Goal: Task Accomplishment & Management: Use online tool/utility

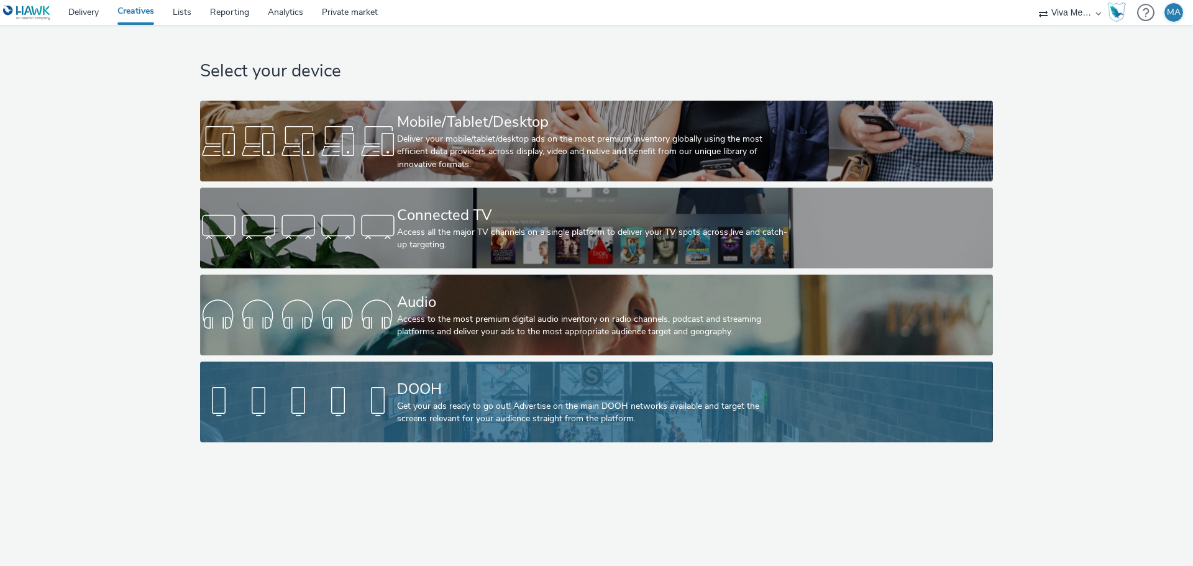
click at [533, 387] on div "DOOH" at bounding box center [594, 390] width 394 height 22
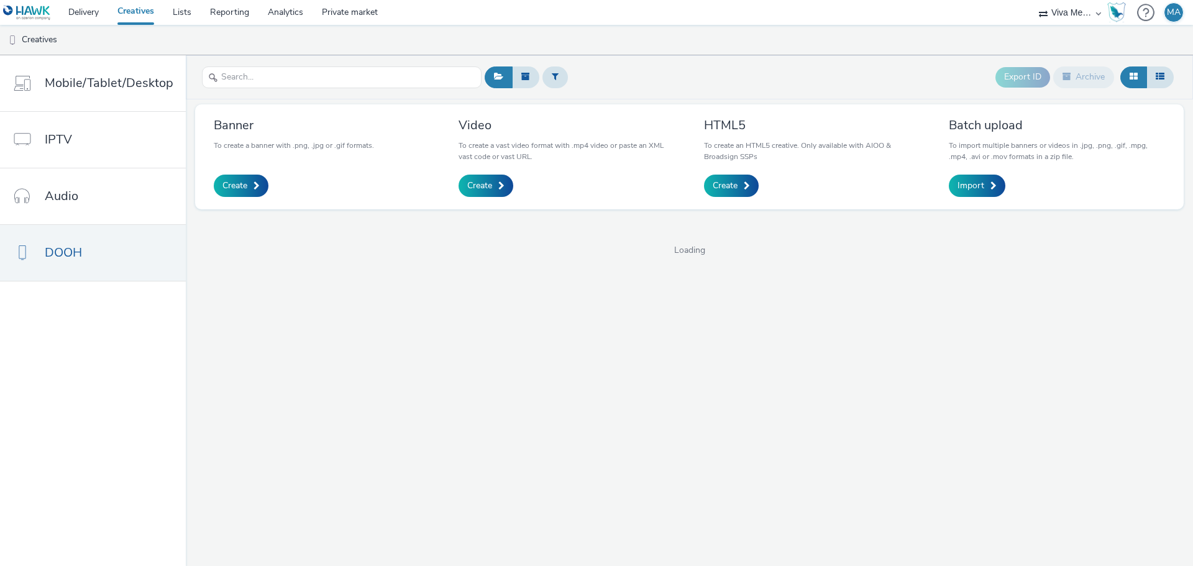
click at [485, 173] on div "Video To create a vast video format with .mp4 video or paste an XML vast code o…" at bounding box center [567, 157] width 216 height 80
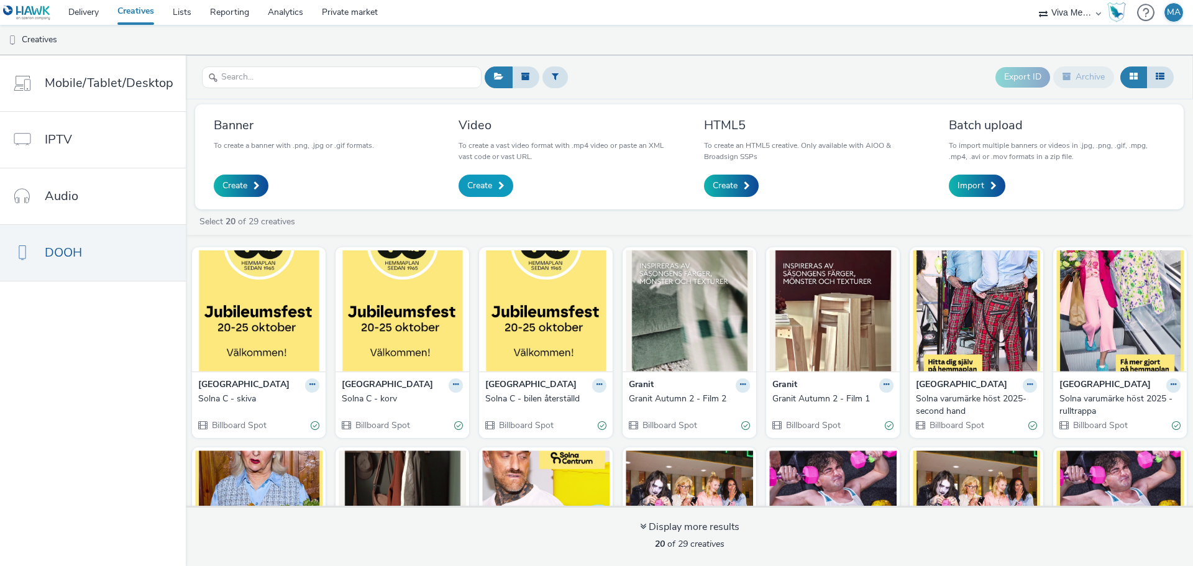
click at [488, 188] on span "Create" at bounding box center [479, 186] width 25 height 12
click at [310, 383] on icon at bounding box center [313, 384] width 6 height 7
click at [268, 477] on link "Archive" at bounding box center [272, 481] width 93 height 25
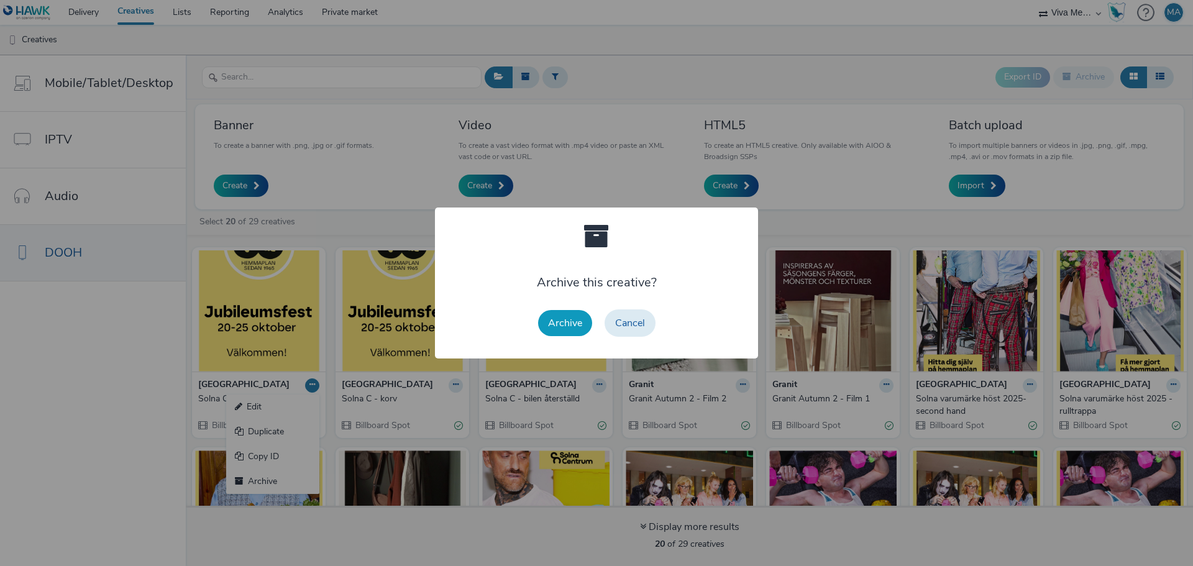
click at [576, 325] on button "Archive" at bounding box center [565, 323] width 54 height 26
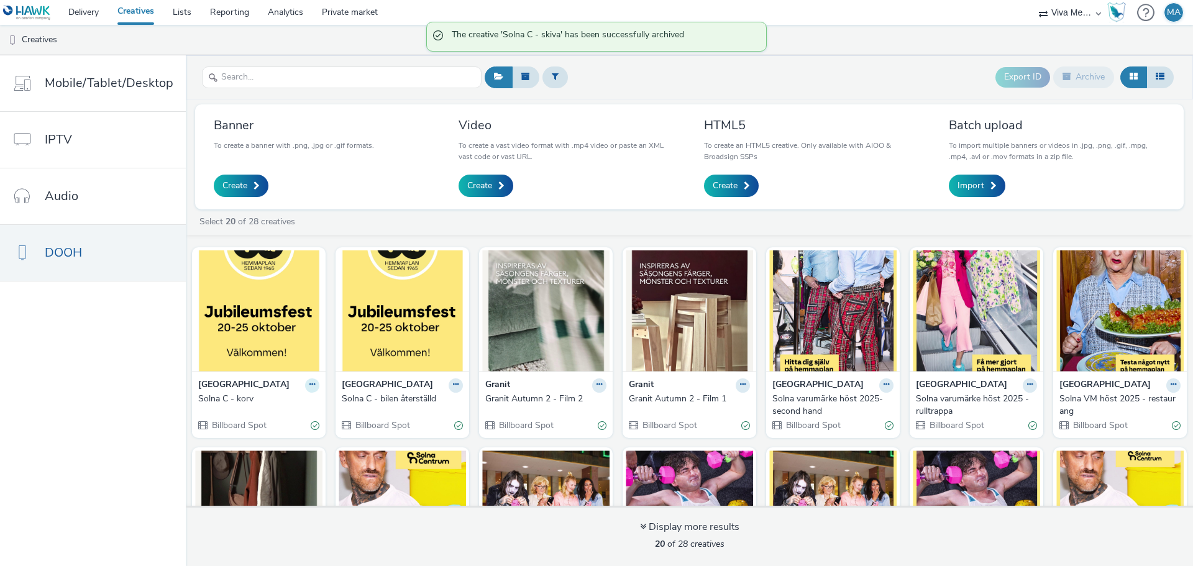
click at [310, 383] on icon at bounding box center [313, 384] width 6 height 7
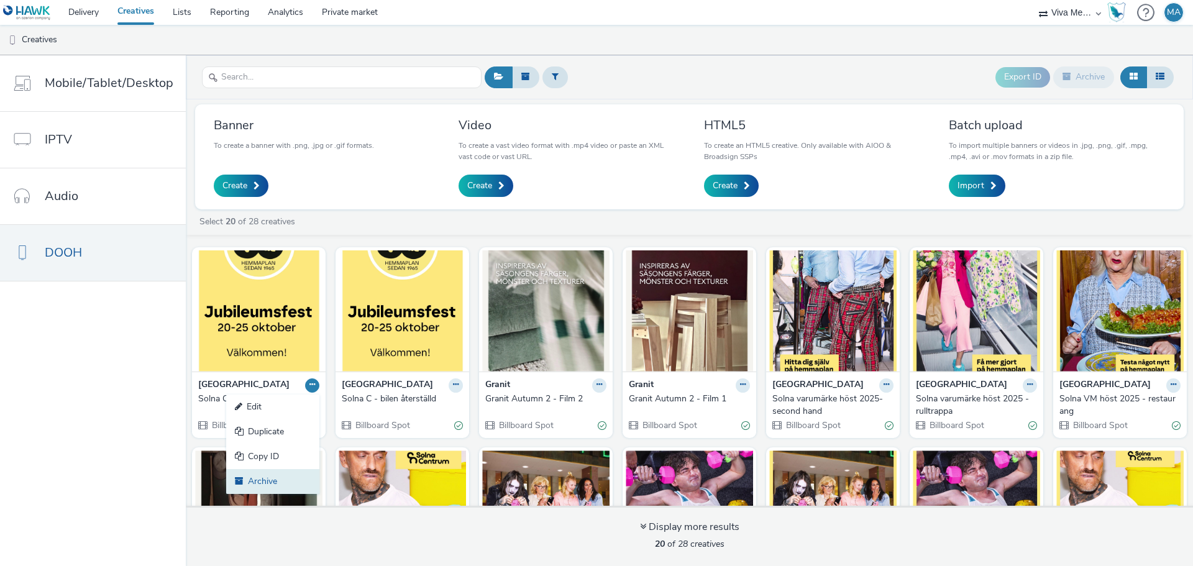
click at [285, 480] on link "Archive" at bounding box center [272, 481] width 93 height 25
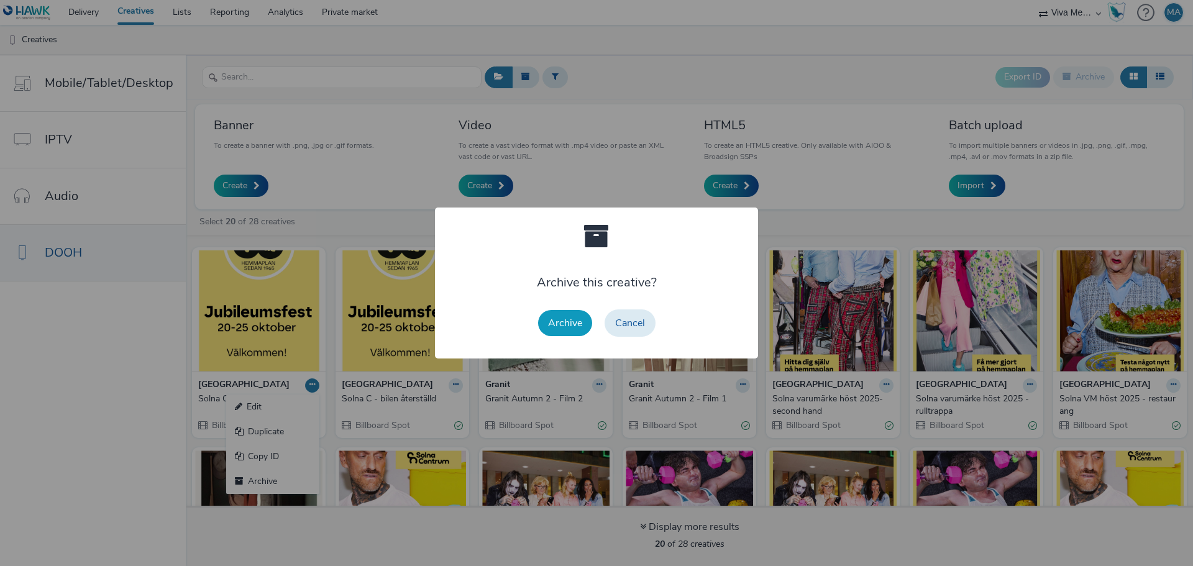
click at [574, 315] on button "Archive" at bounding box center [565, 323] width 54 height 26
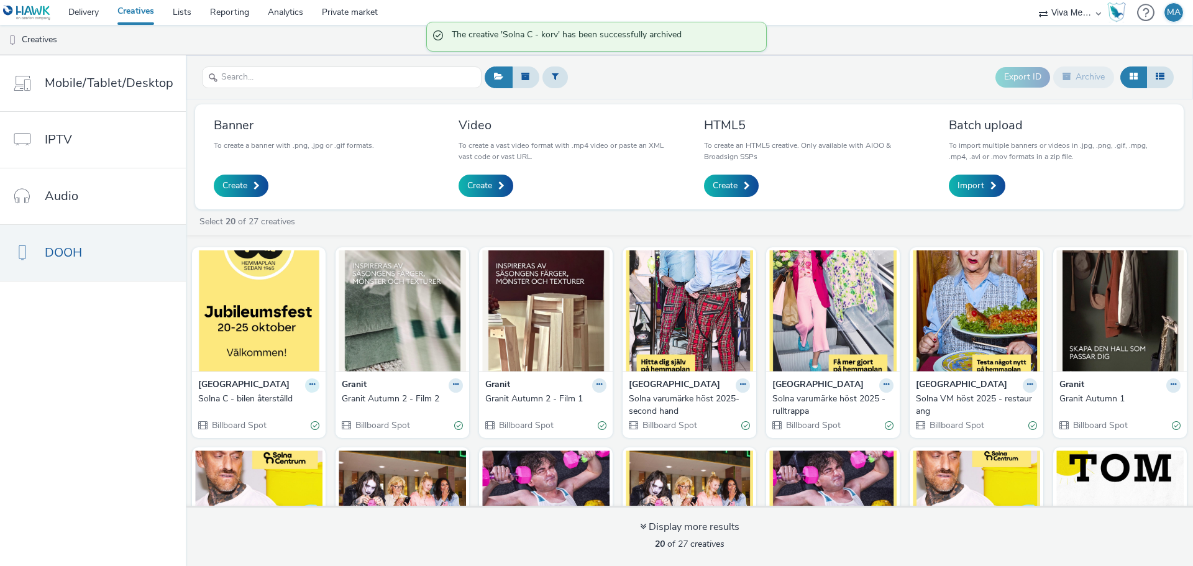
click at [310, 386] on icon at bounding box center [313, 384] width 6 height 7
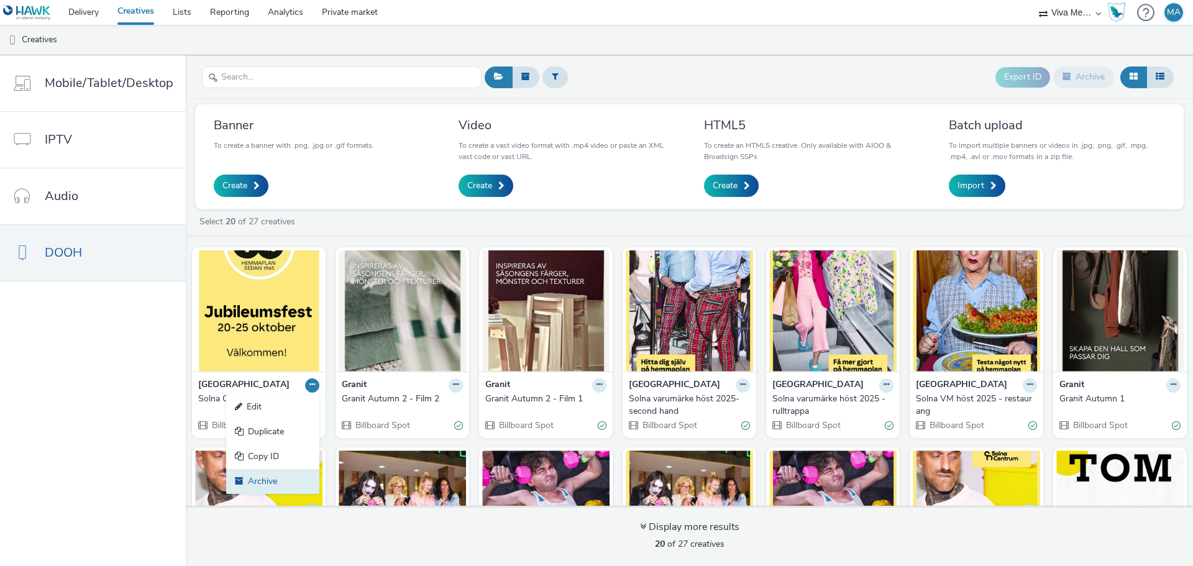
click at [266, 476] on link "Archive" at bounding box center [272, 481] width 93 height 25
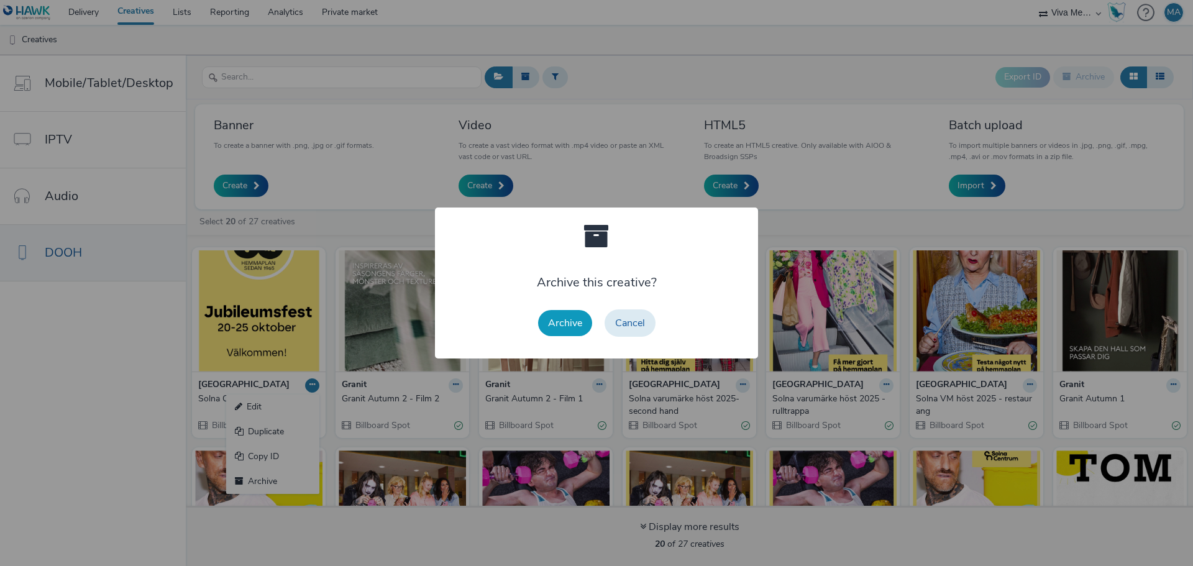
click at [559, 313] on button "Archive" at bounding box center [565, 323] width 54 height 26
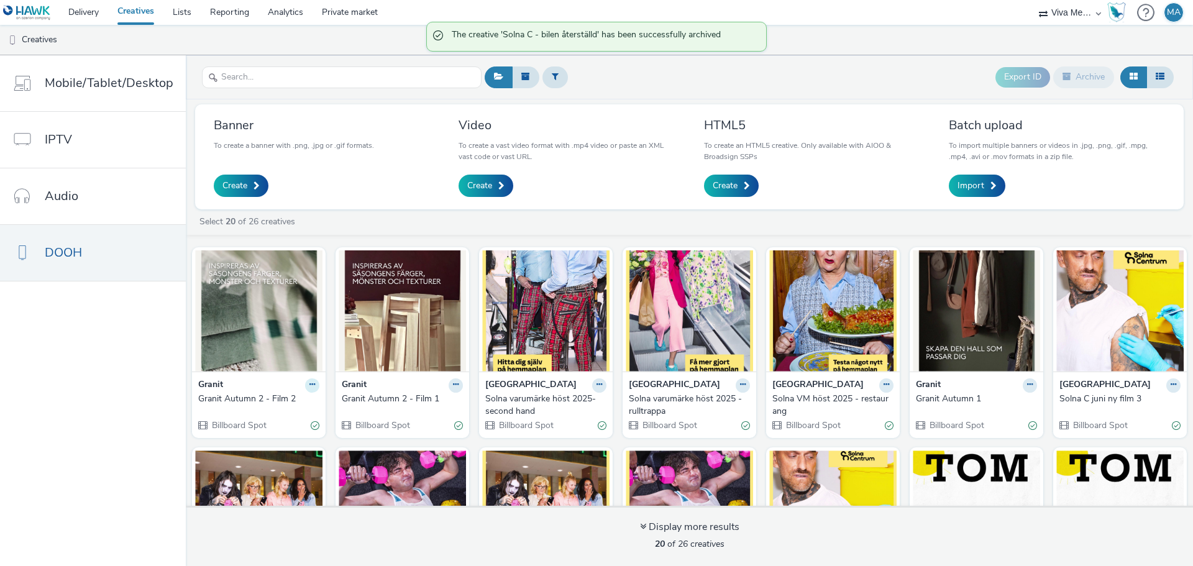
click at [310, 381] on icon at bounding box center [313, 384] width 6 height 7
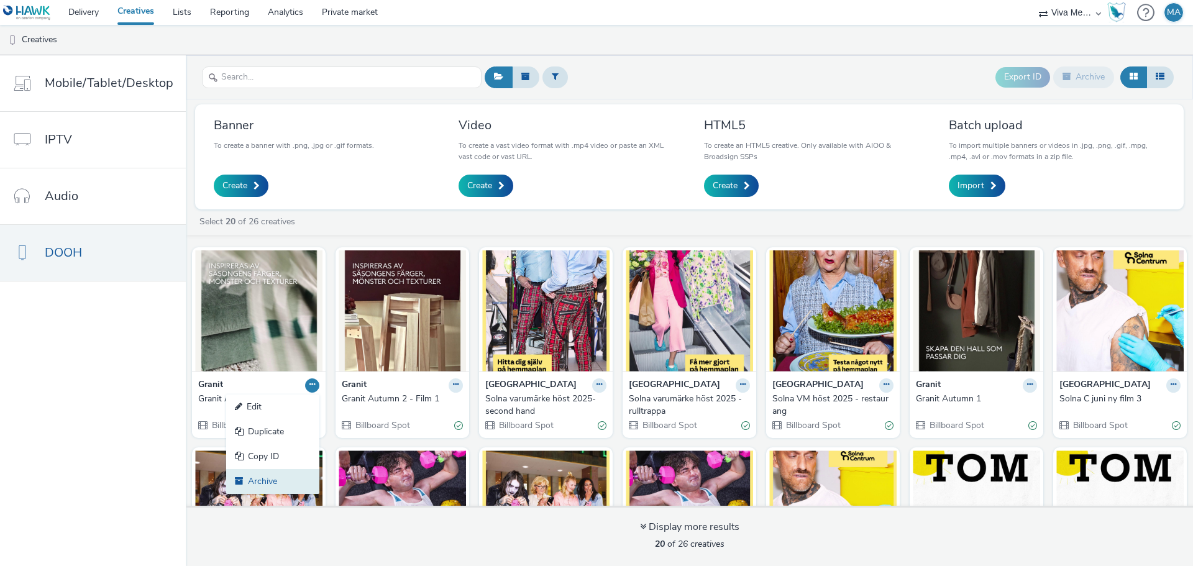
click at [279, 476] on link "Archive" at bounding box center [272, 481] width 93 height 25
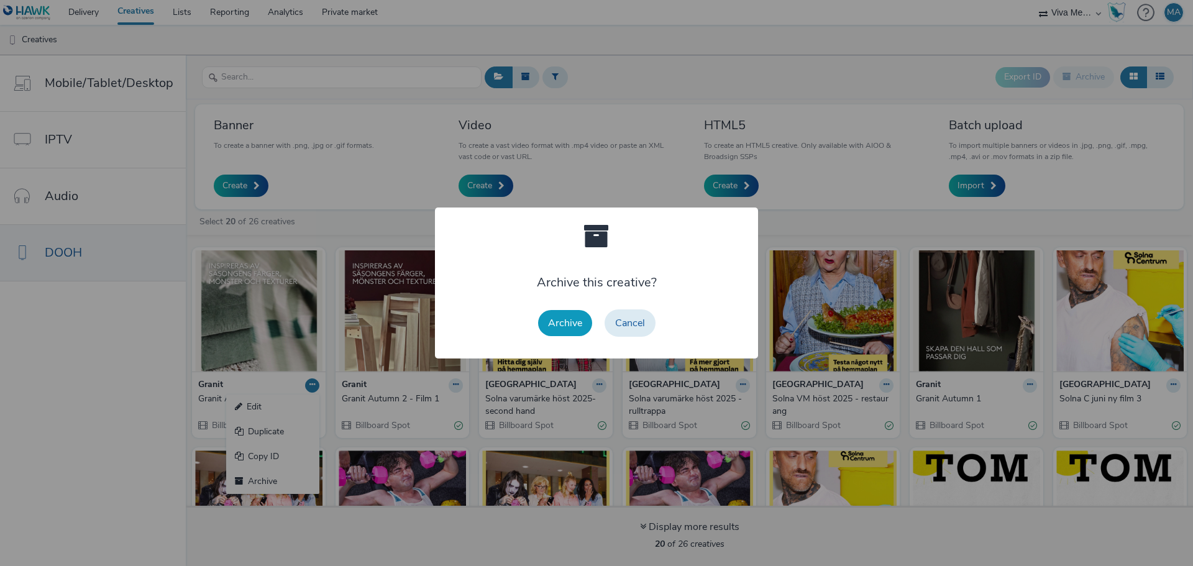
click at [574, 324] on button "Archive" at bounding box center [565, 323] width 54 height 26
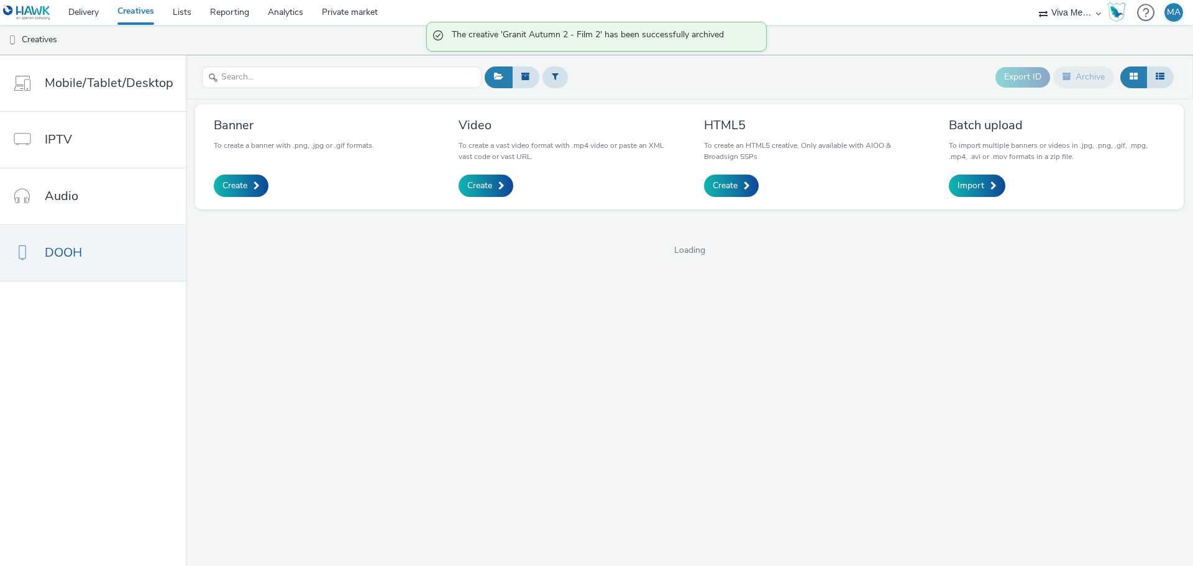
click at [476, 173] on div "Video To create a vast video format with .mp4 video or paste an XML vast code o…" at bounding box center [567, 157] width 216 height 80
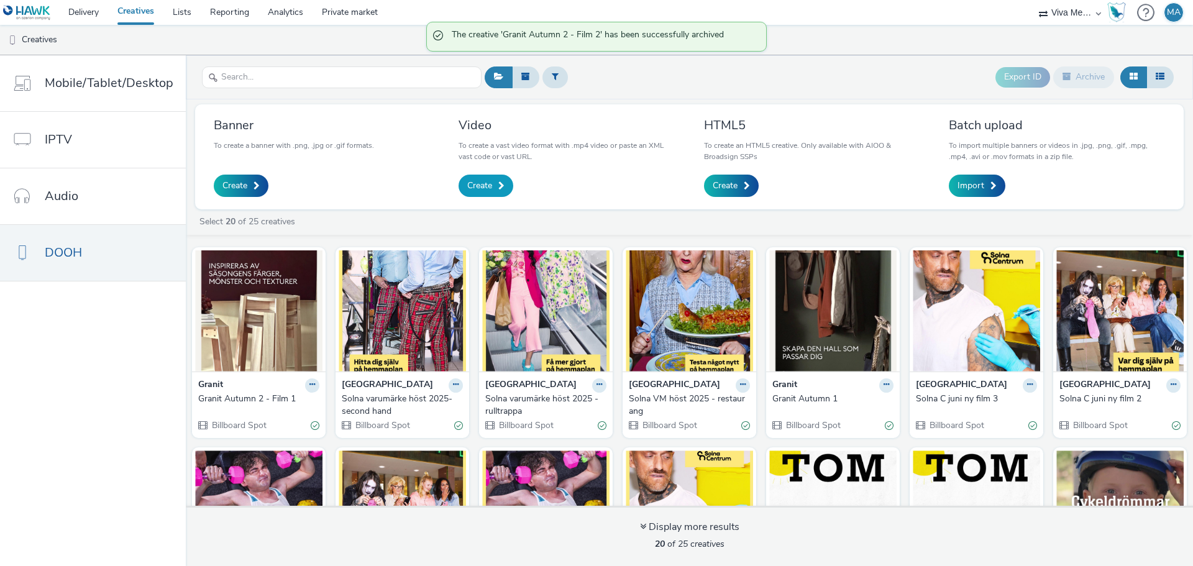
click at [476, 185] on span "Create" at bounding box center [479, 186] width 25 height 12
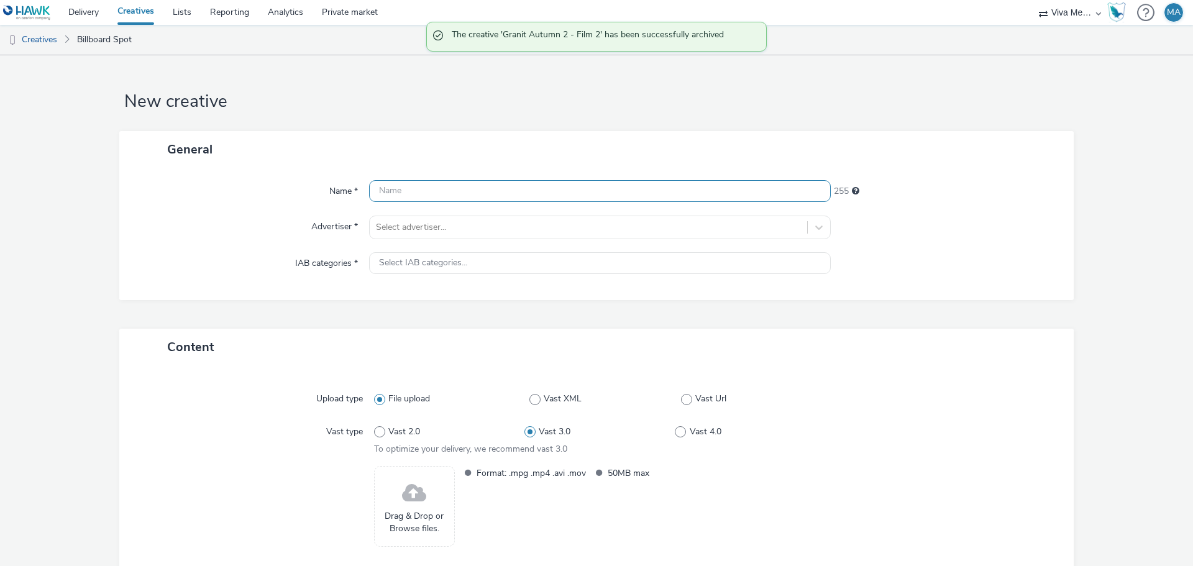
click at [476, 185] on input "text" at bounding box center [600, 191] width 462 height 22
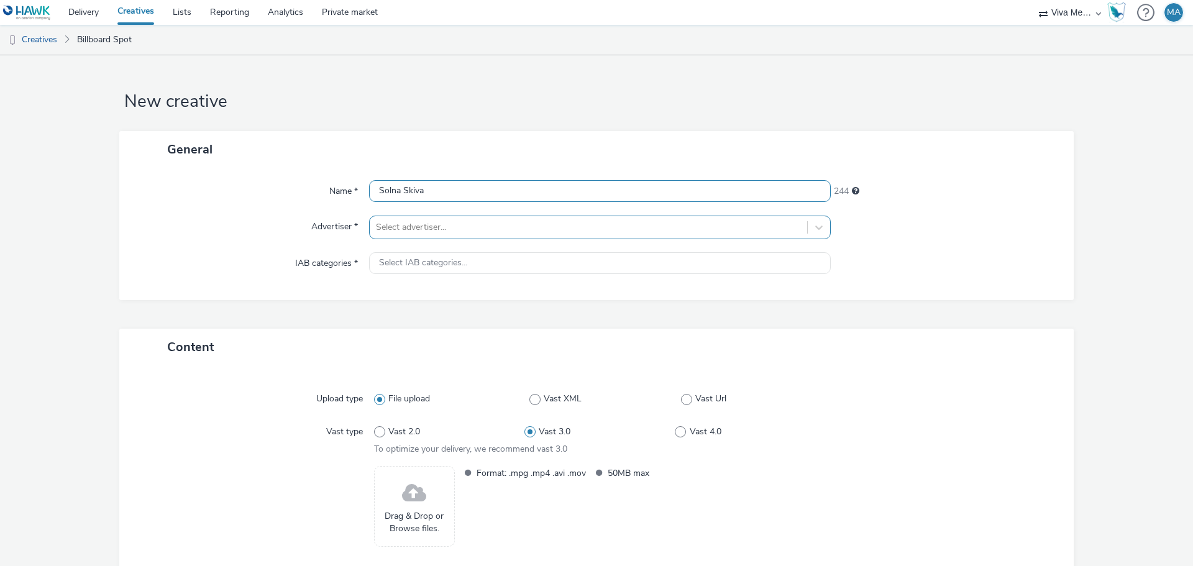
type input "Solna Skiva"
click at [467, 221] on div at bounding box center [588, 227] width 425 height 15
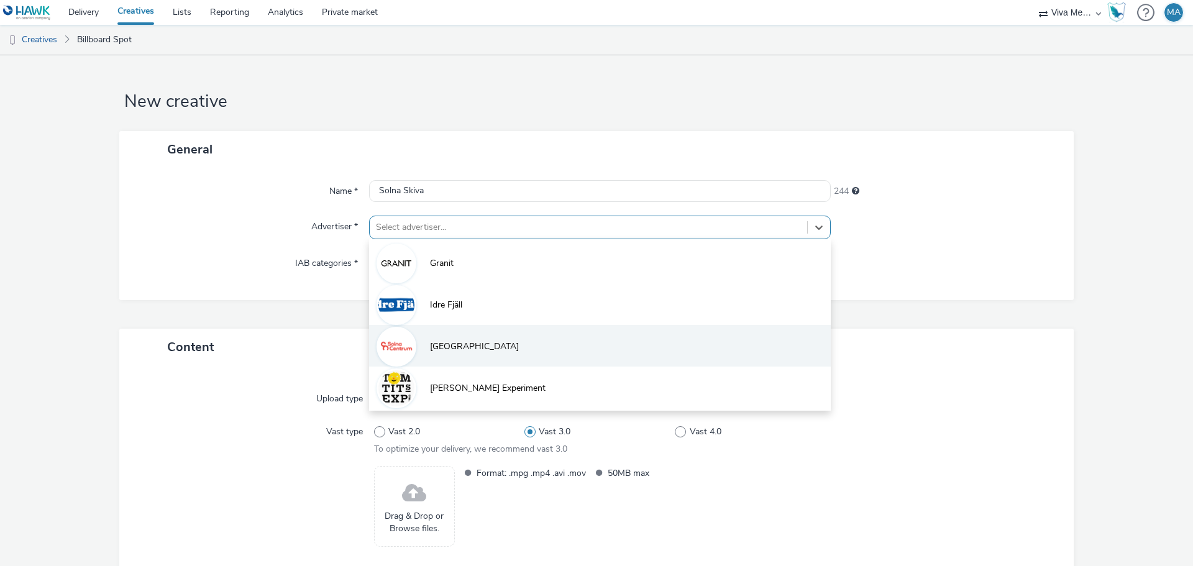
click at [459, 341] on span "[GEOGRAPHIC_DATA]" at bounding box center [474, 347] width 89 height 12
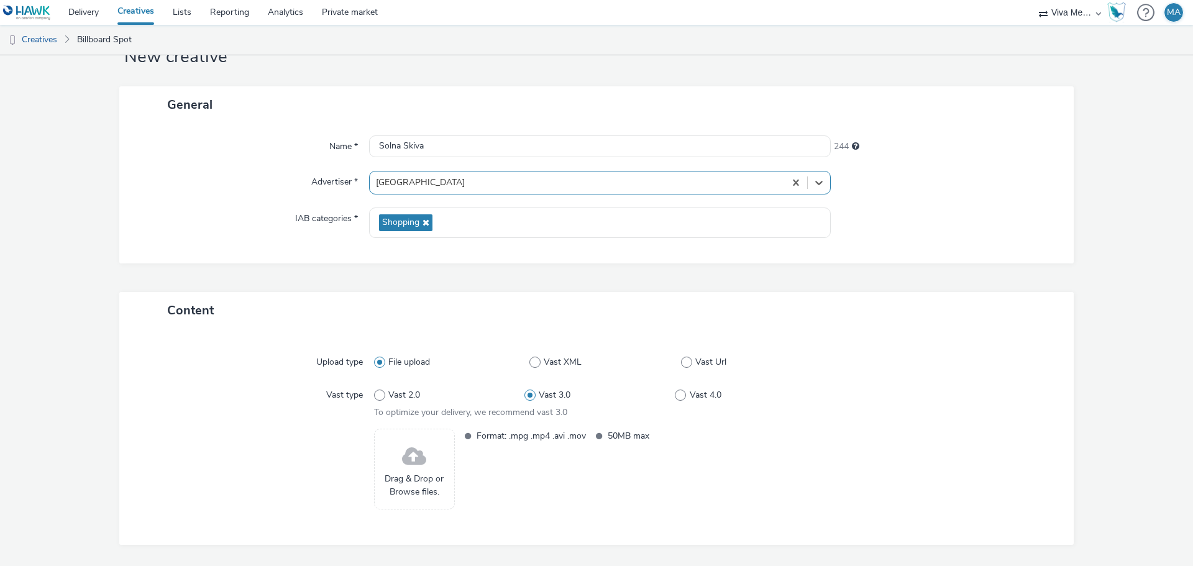
scroll to position [85, 0]
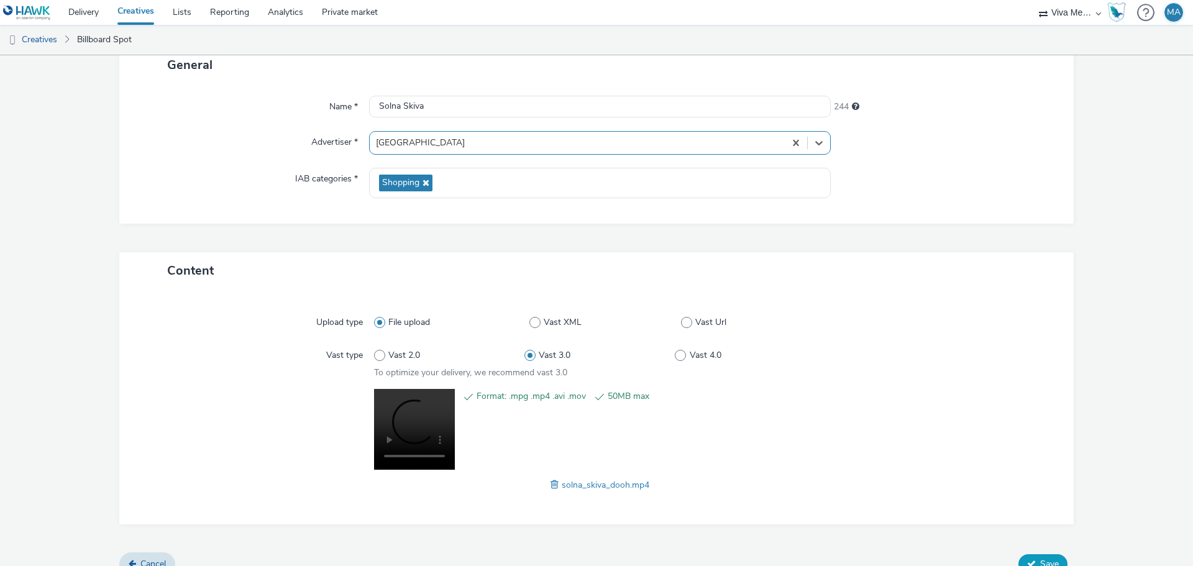
click at [1050, 560] on span "Save" at bounding box center [1050, 564] width 19 height 12
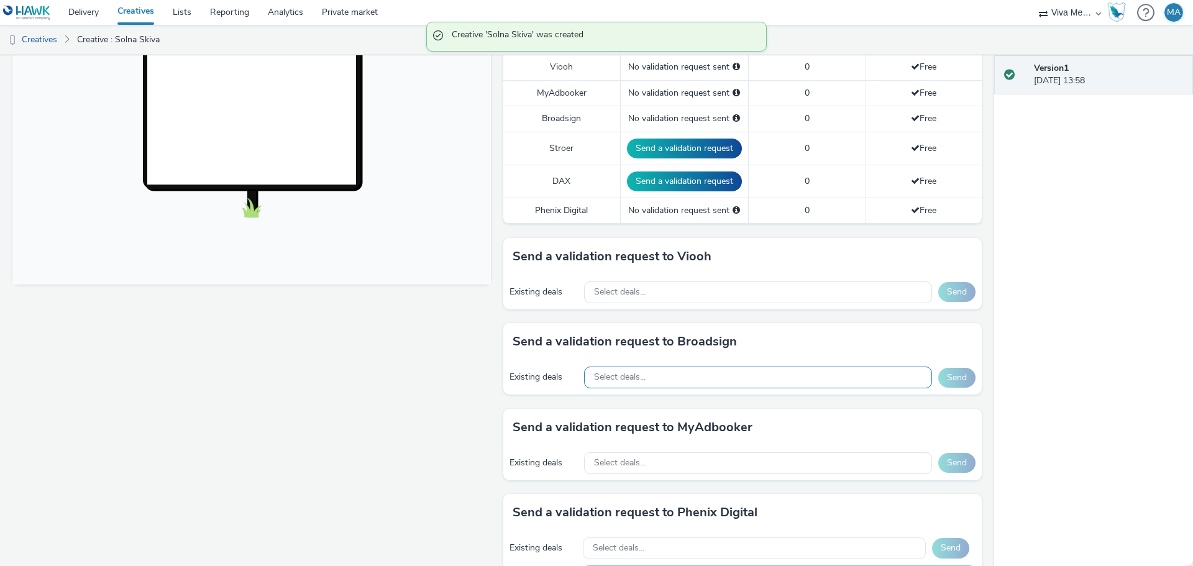
scroll to position [373, 0]
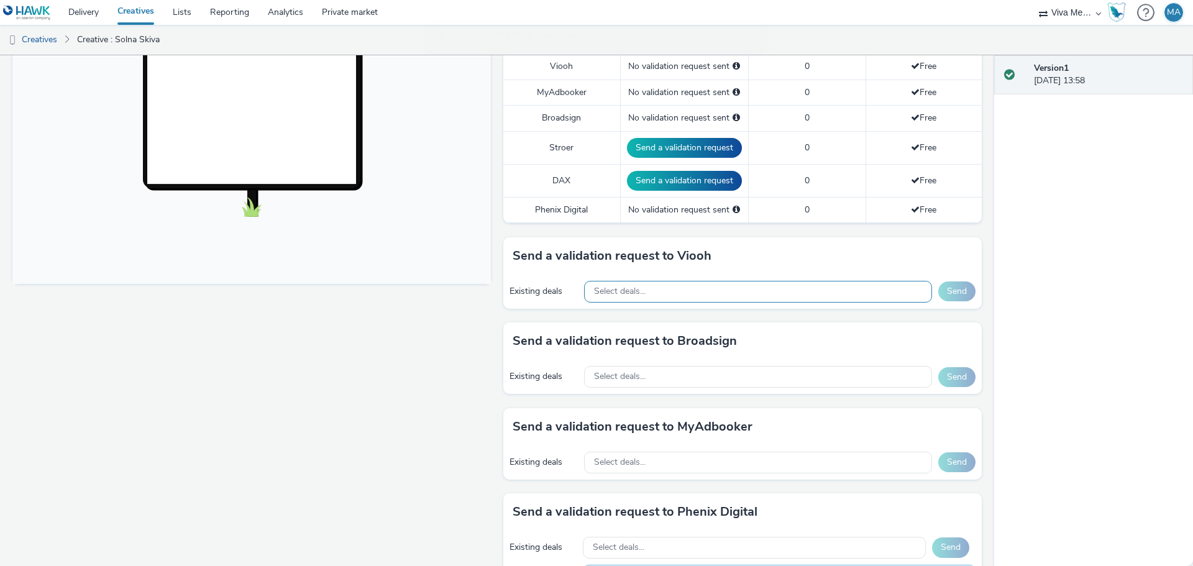
click at [656, 290] on div "Select deals..." at bounding box center [758, 292] width 348 height 22
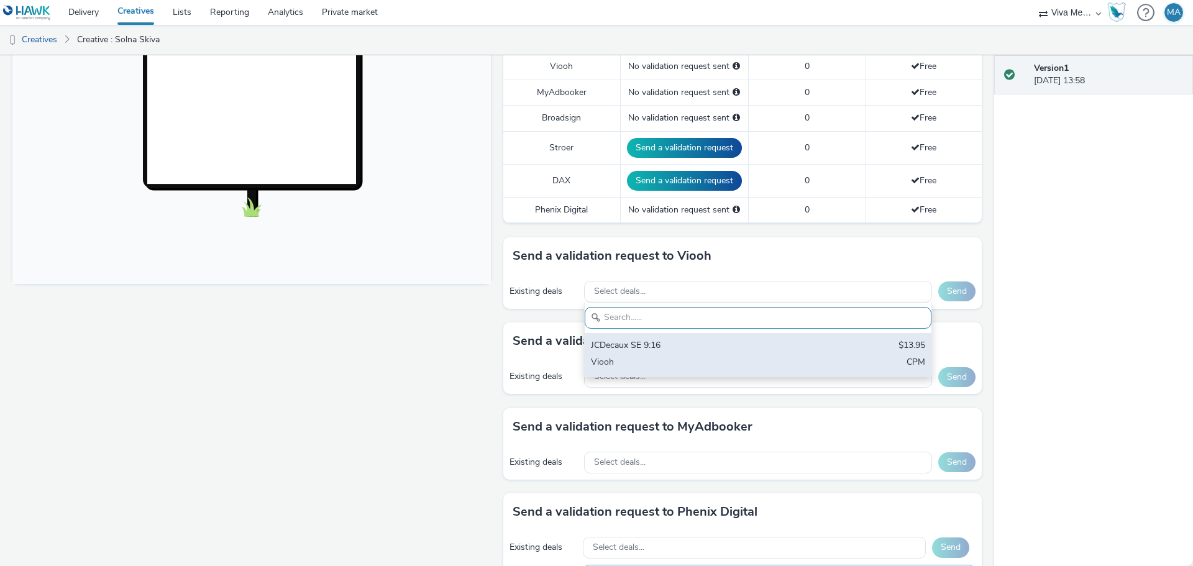
click at [658, 352] on div "JCDecaux SE 9:16" at bounding box center [701, 346] width 221 height 14
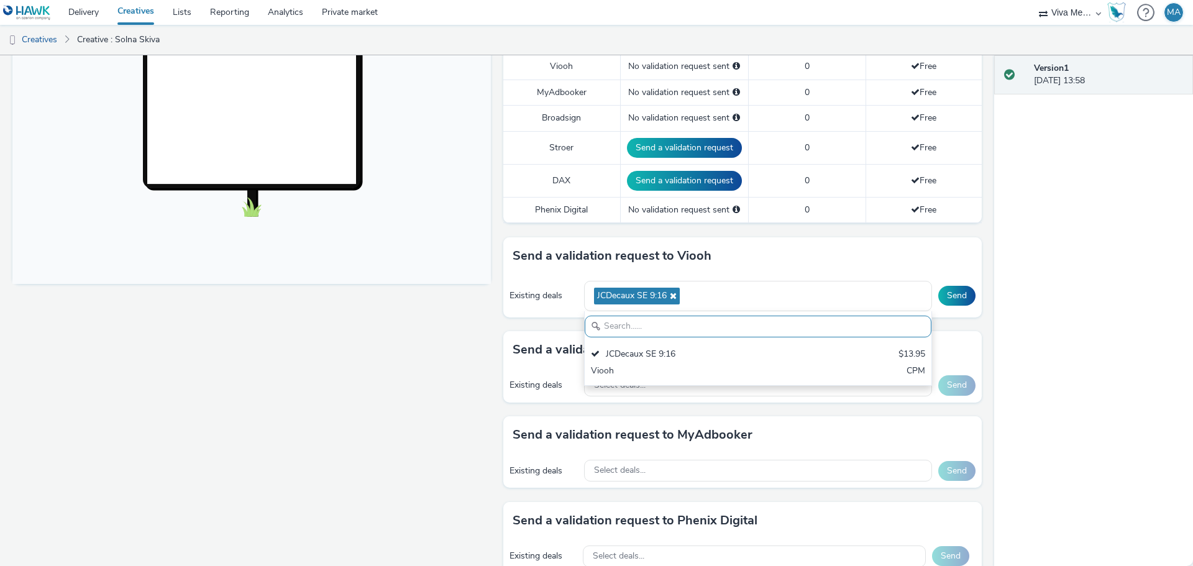
click at [527, 339] on div "Send a validation request to Broadsign" at bounding box center [742, 349] width 479 height 37
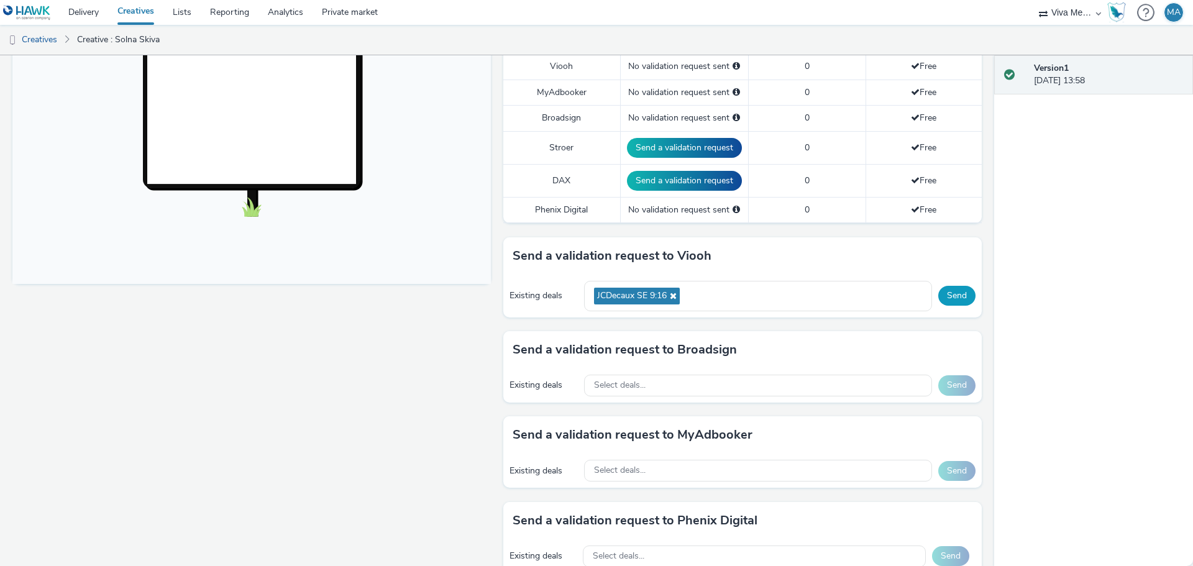
click at [954, 290] on button "Send" at bounding box center [957, 296] width 37 height 20
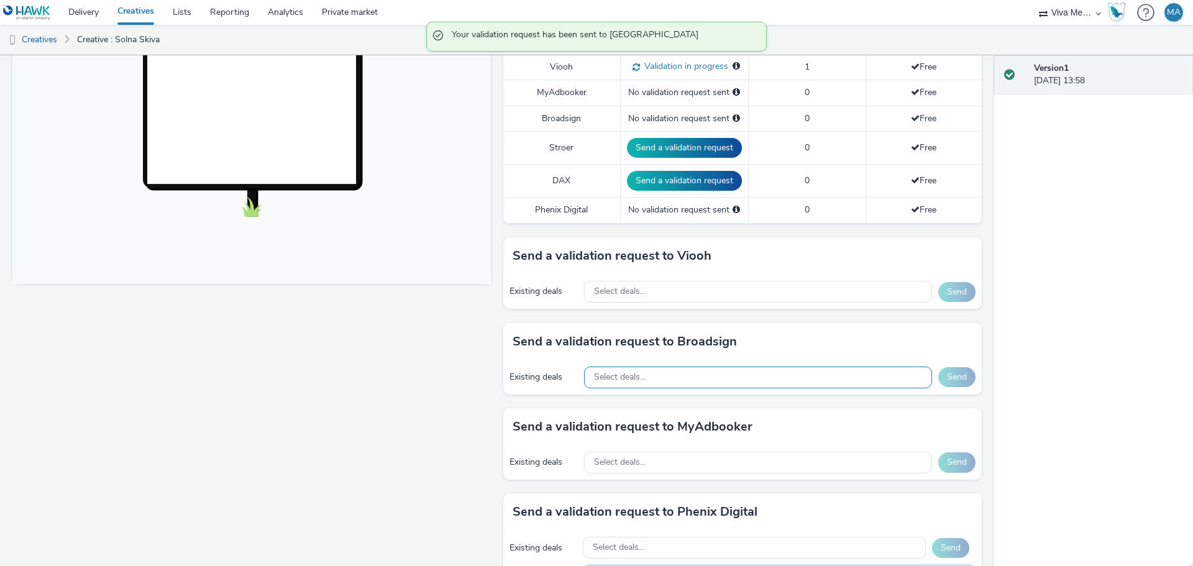
click at [715, 375] on div "Select deals..." at bounding box center [758, 378] width 348 height 22
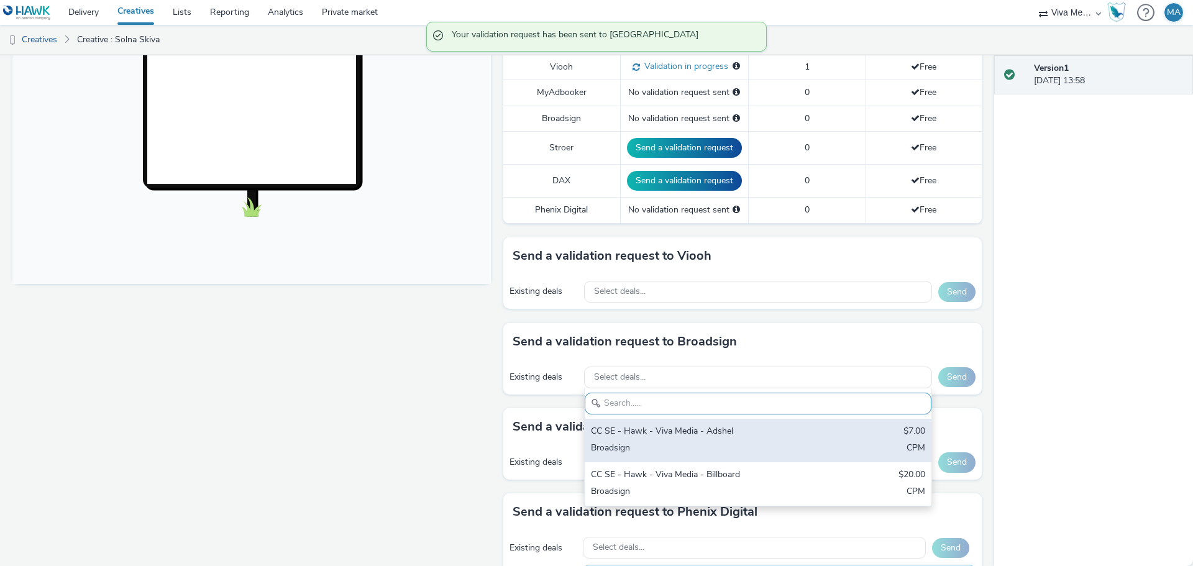
click at [696, 435] on div "CC SE - Hawk - Viva Media - Adshel" at bounding box center [701, 432] width 221 height 14
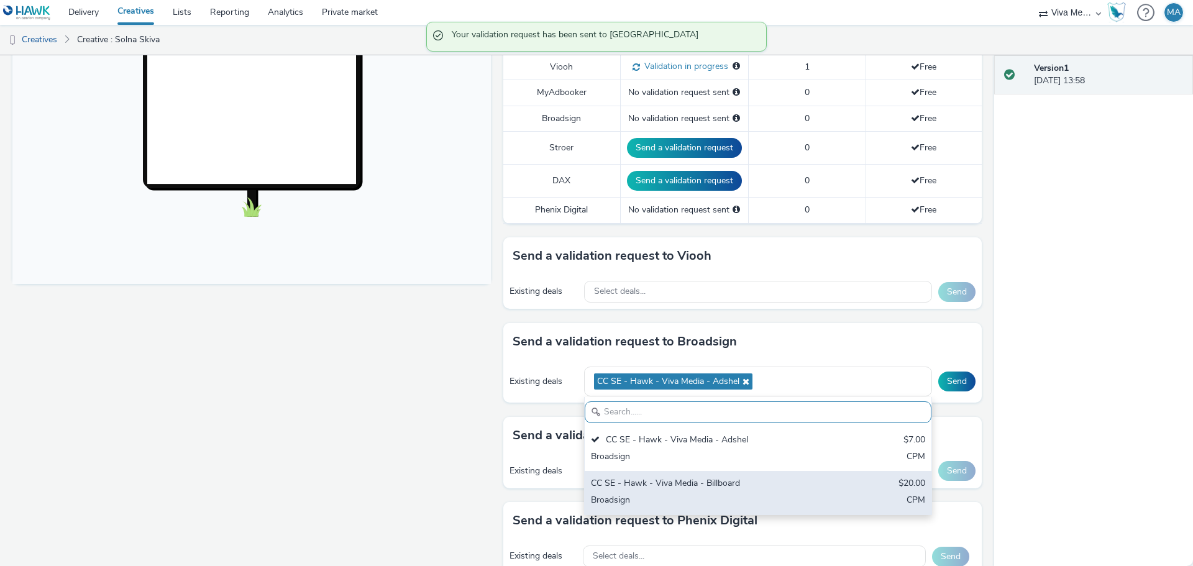
click at [699, 487] on div "CC SE - Hawk - Viva Media - Billboard" at bounding box center [701, 484] width 221 height 14
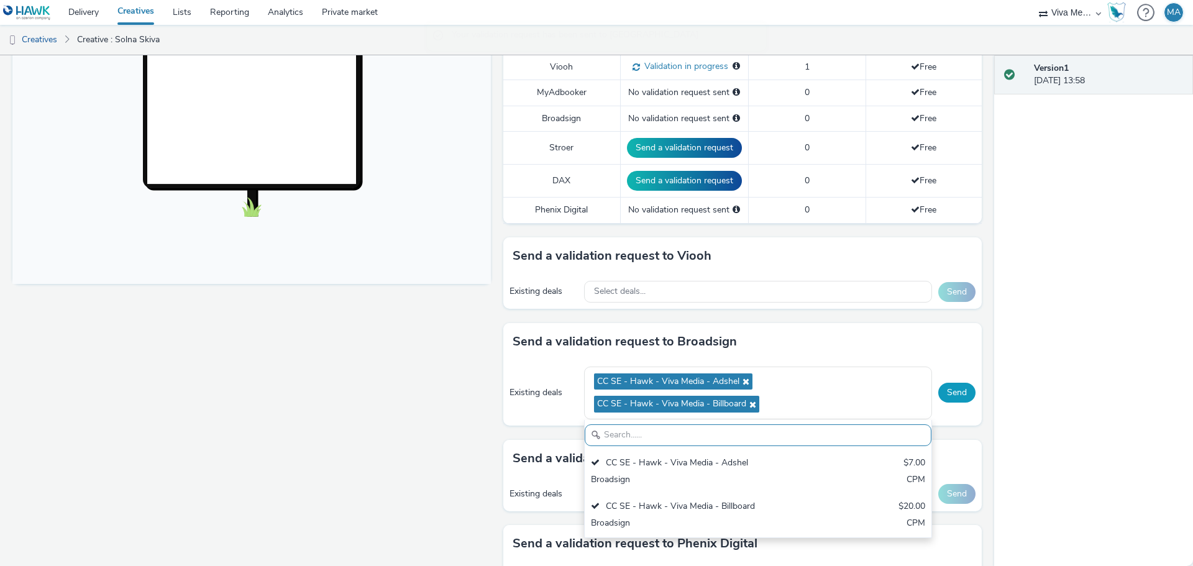
click at [947, 396] on button "Send" at bounding box center [957, 393] width 37 height 20
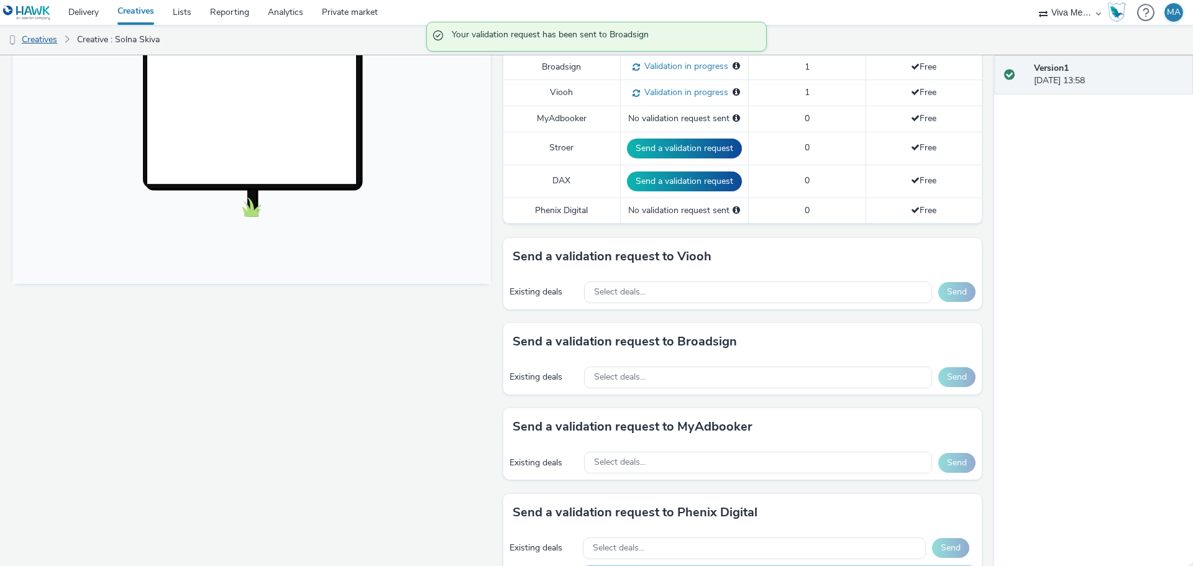
click at [53, 37] on link "Creatives" at bounding box center [31, 40] width 63 height 30
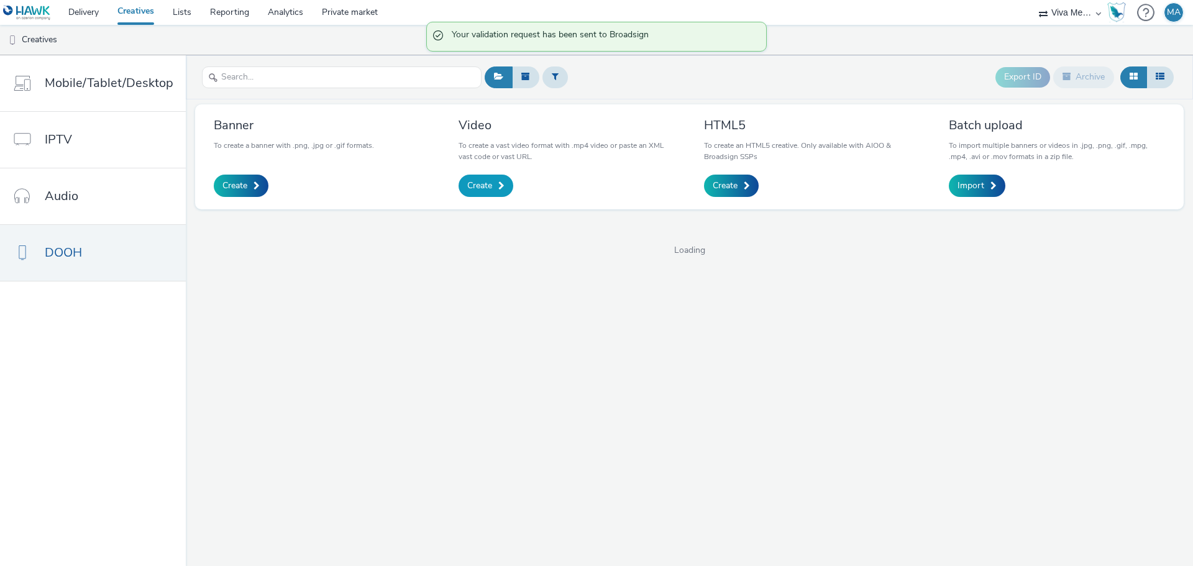
click at [474, 185] on span "Create" at bounding box center [479, 186] width 25 height 12
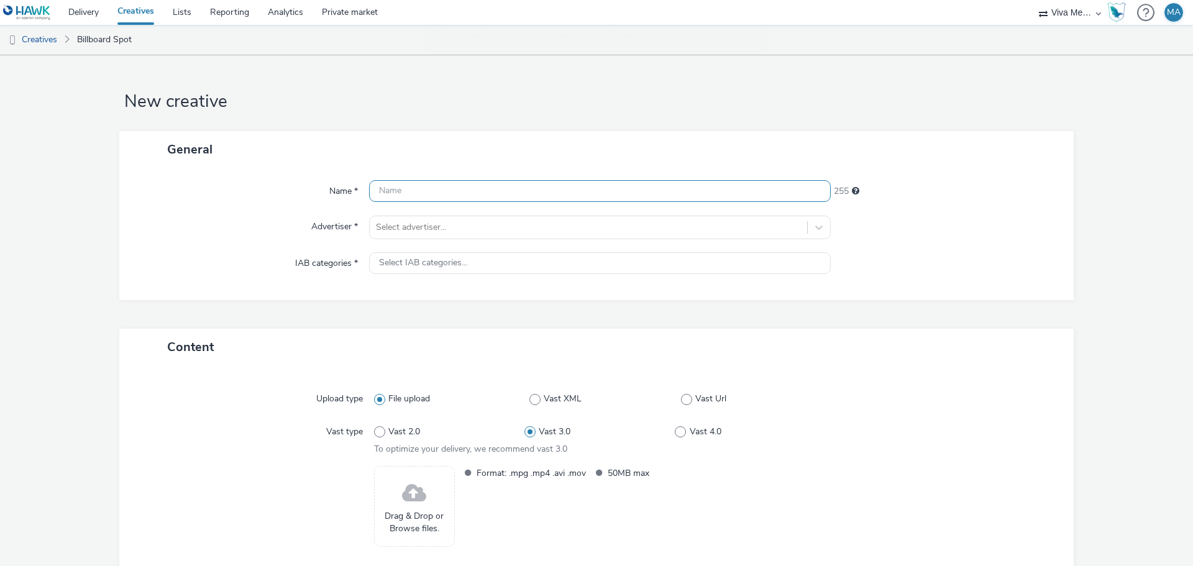
click at [474, 185] on input "text" at bounding box center [600, 191] width 462 height 22
click at [471, 231] on div at bounding box center [588, 227] width 425 height 15
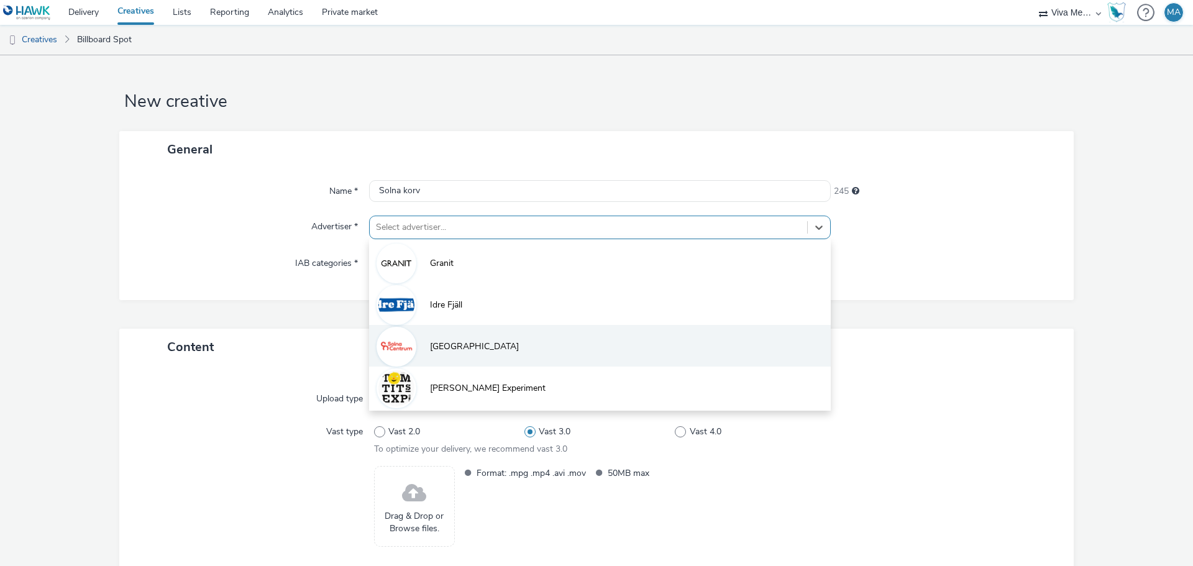
click at [463, 351] on span "[GEOGRAPHIC_DATA]" at bounding box center [474, 347] width 89 height 12
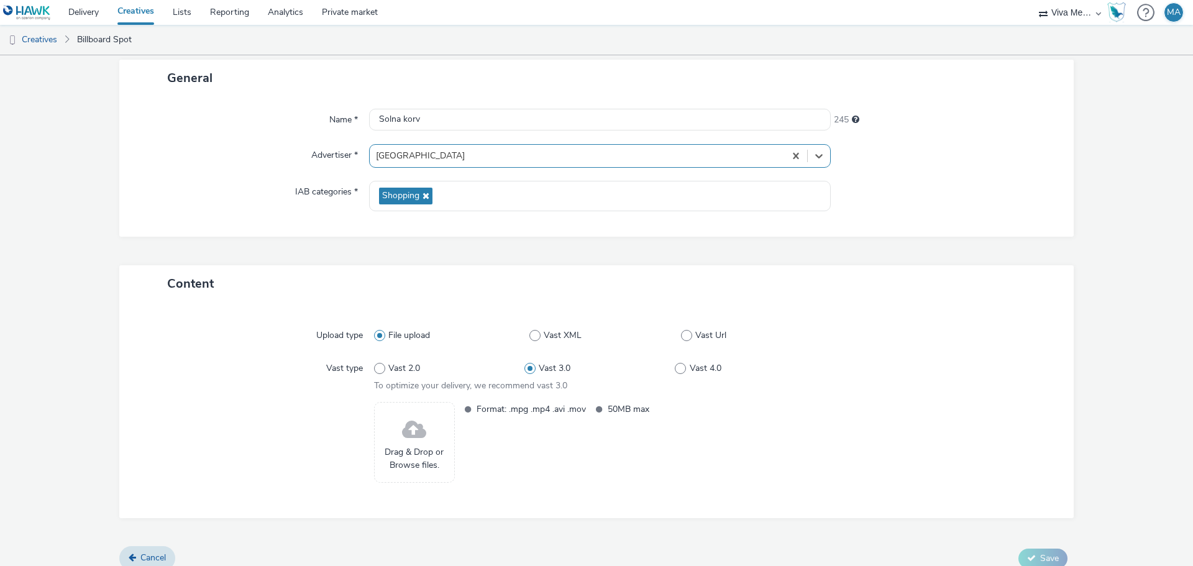
scroll to position [85, 0]
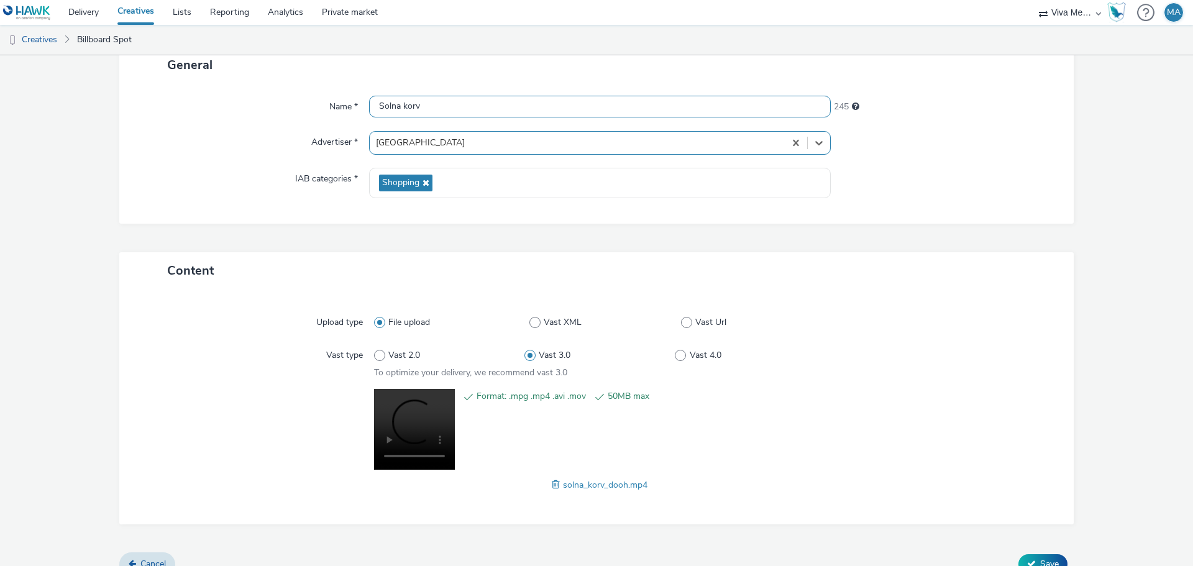
click at [406, 102] on input "Solna korv" at bounding box center [600, 107] width 462 height 22
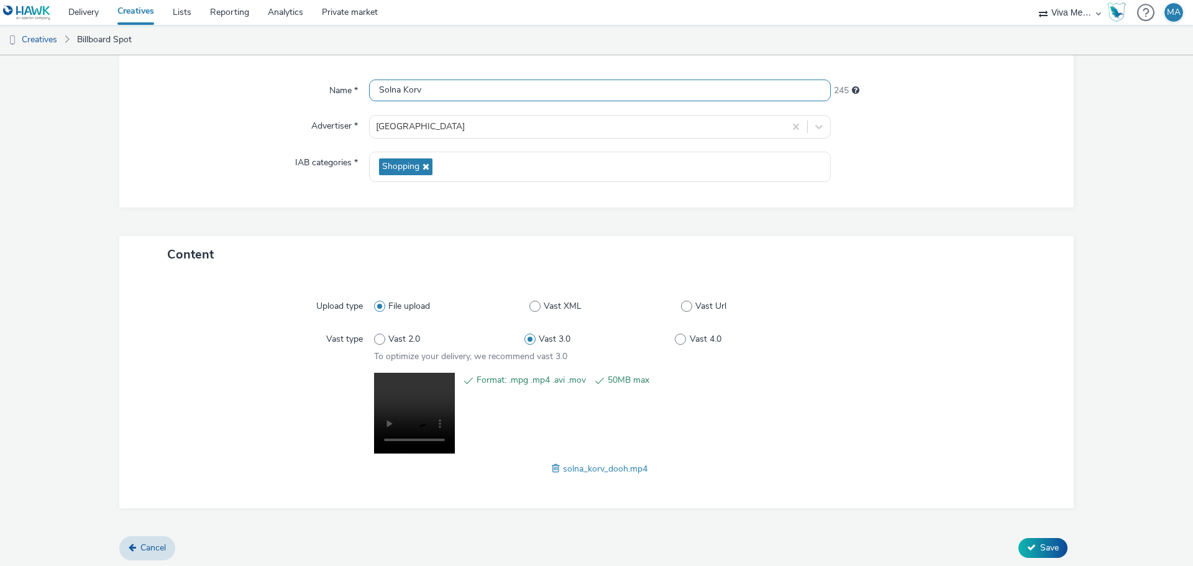
scroll to position [104, 0]
type input "Solna Korv"
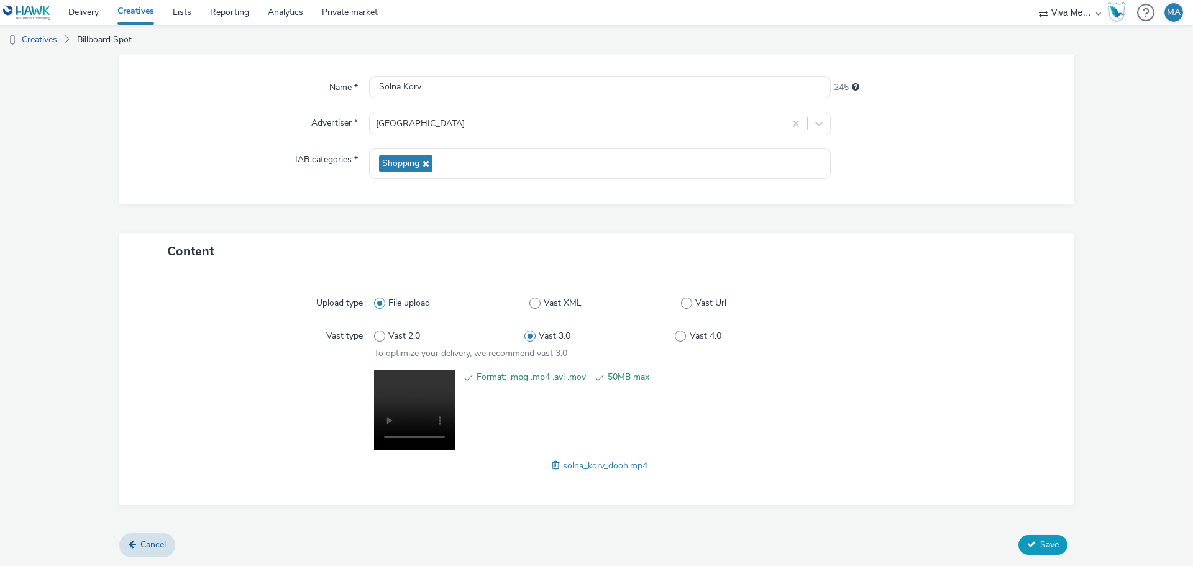
click at [1050, 543] on span "Save" at bounding box center [1050, 545] width 19 height 12
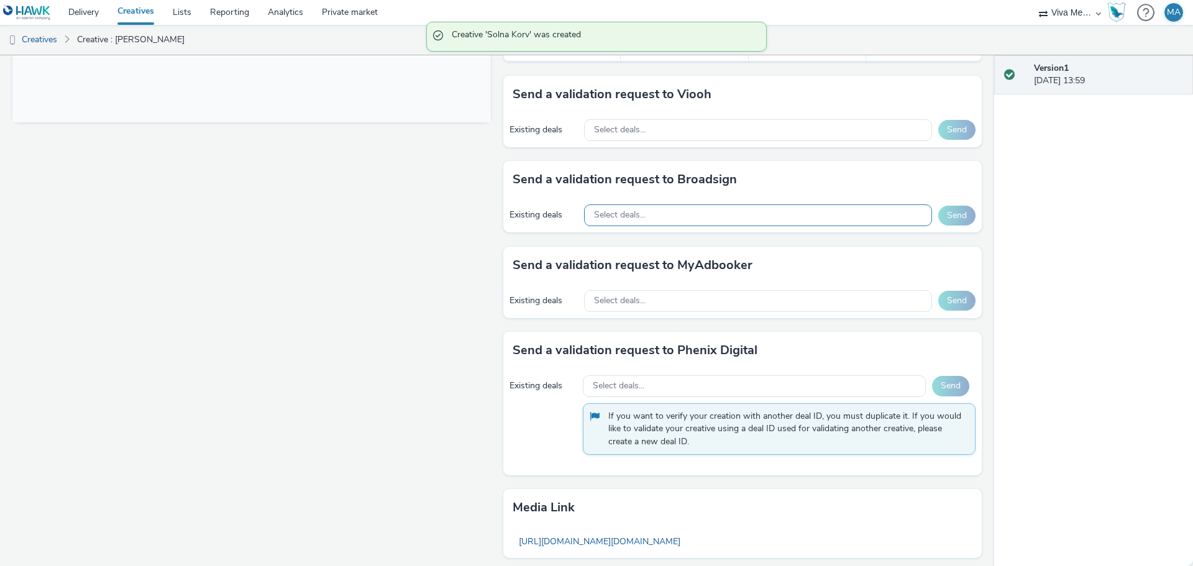
scroll to position [559, 0]
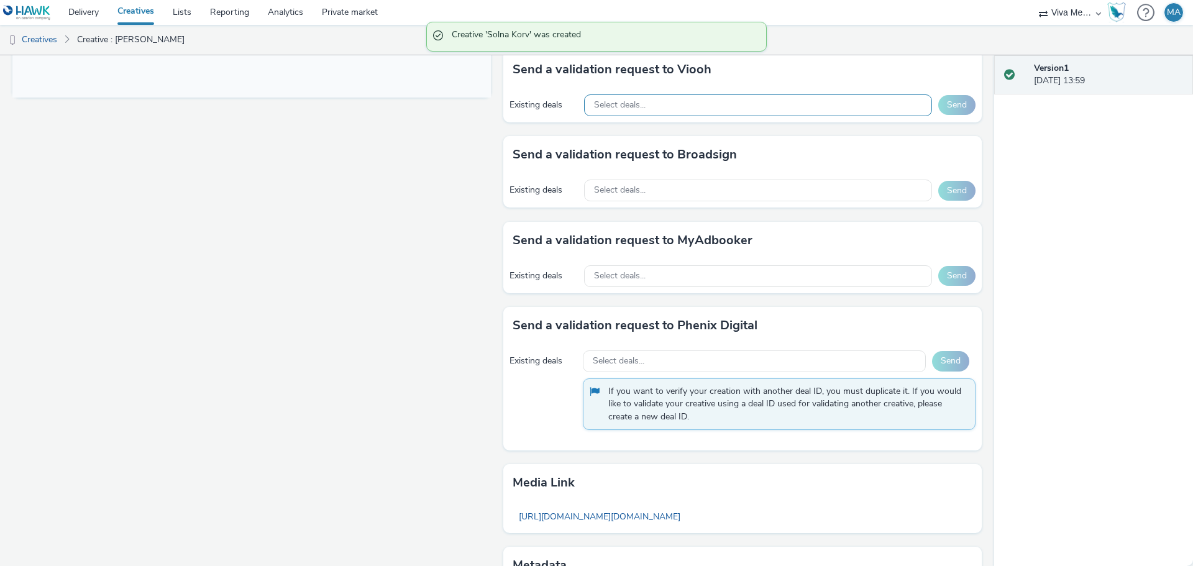
click at [637, 102] on span "Select deals..." at bounding box center [620, 105] width 52 height 11
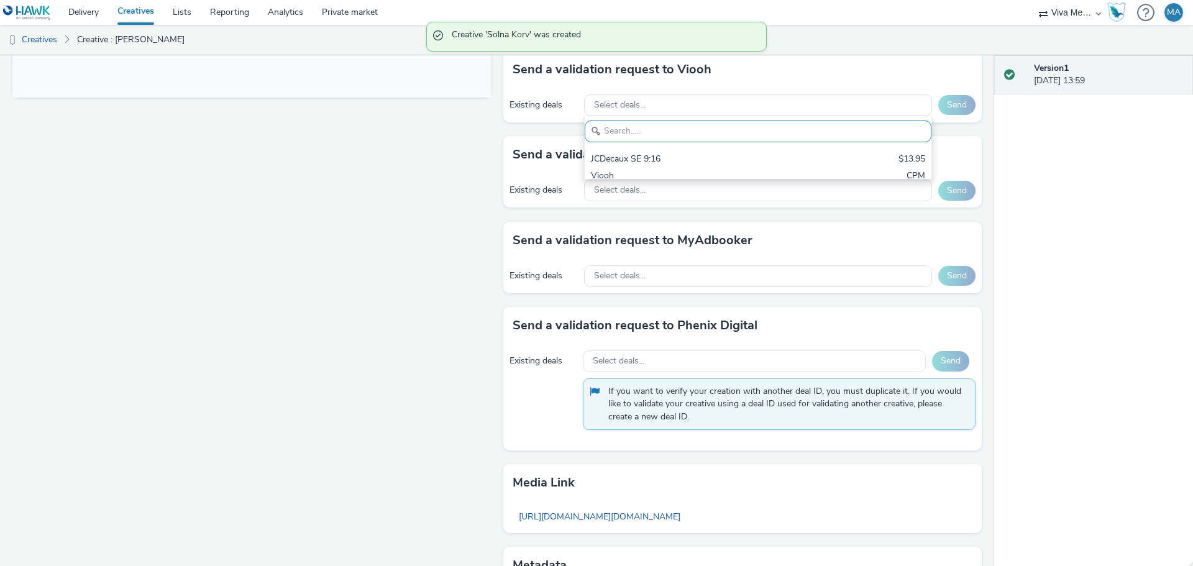
scroll to position [0, 0]
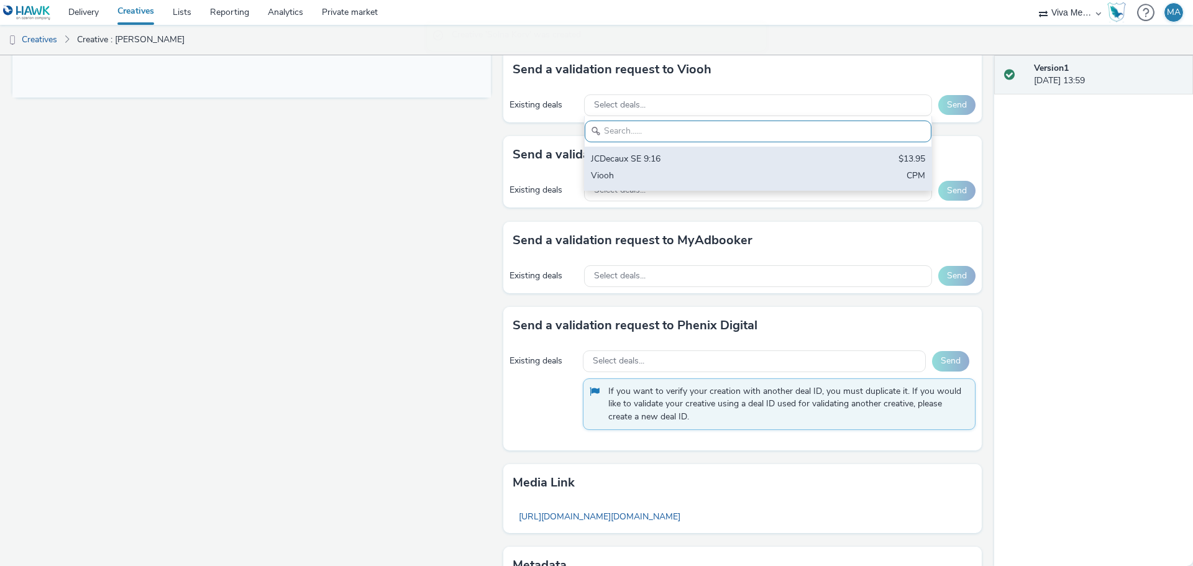
click at [637, 162] on div "JCDecaux SE 9:16" at bounding box center [701, 160] width 221 height 14
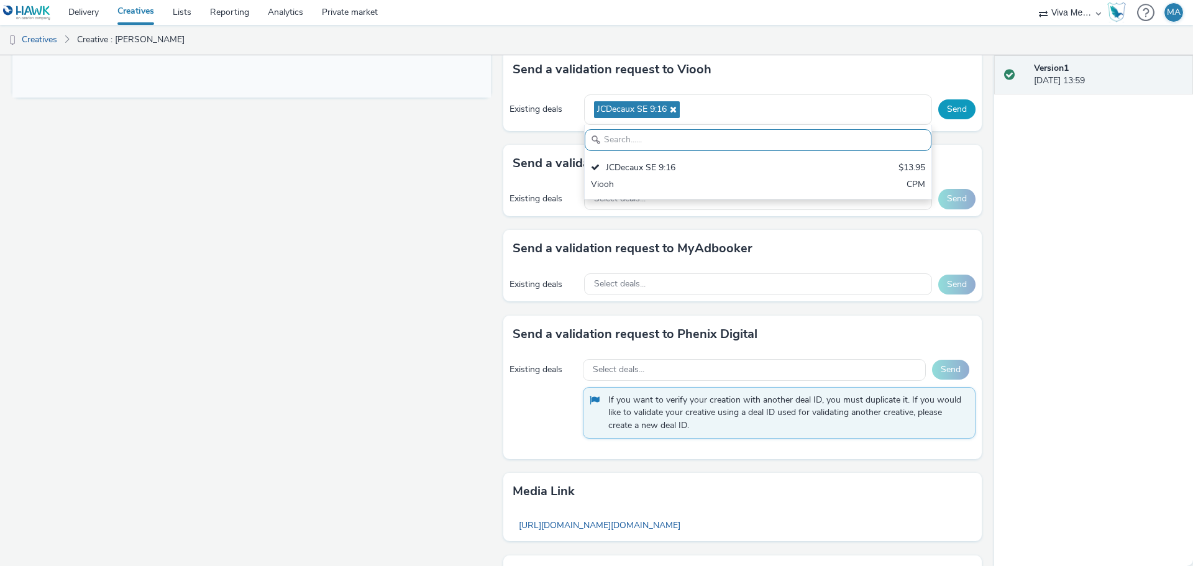
click at [953, 109] on button "Send" at bounding box center [957, 109] width 37 height 20
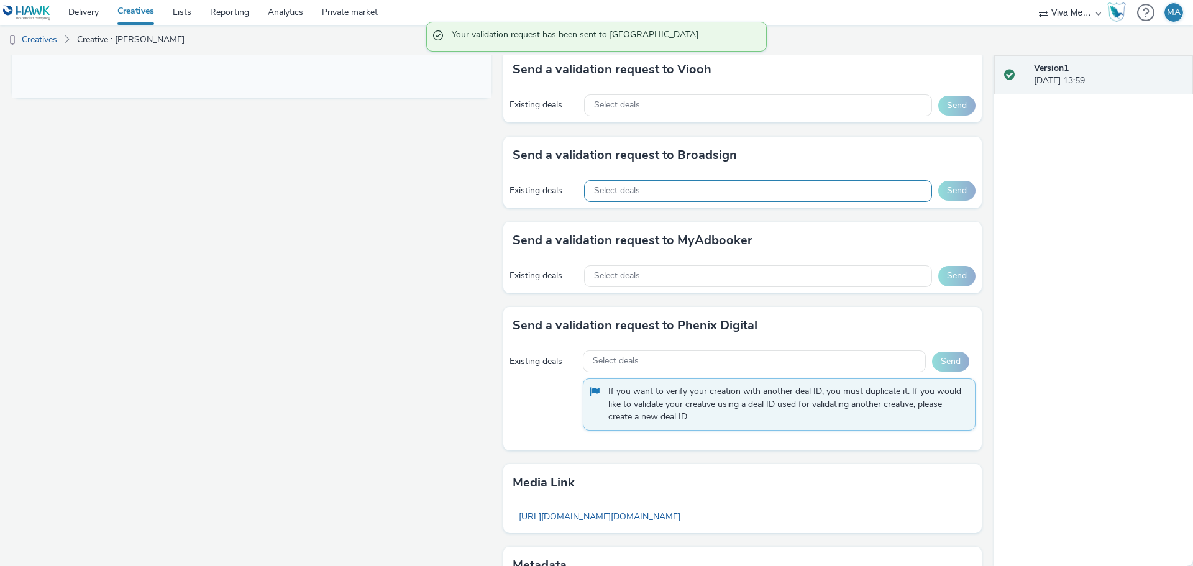
click at [717, 191] on div "Select deals..." at bounding box center [758, 191] width 348 height 22
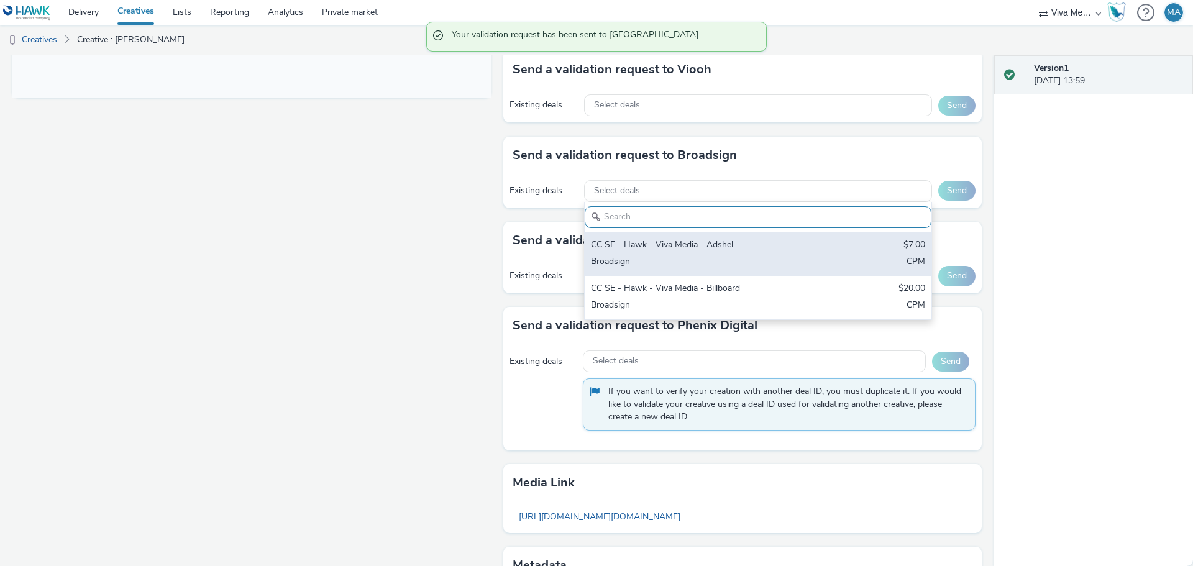
click at [655, 247] on div "CC SE - Hawk - Viva Media - Adshel" at bounding box center [701, 246] width 221 height 14
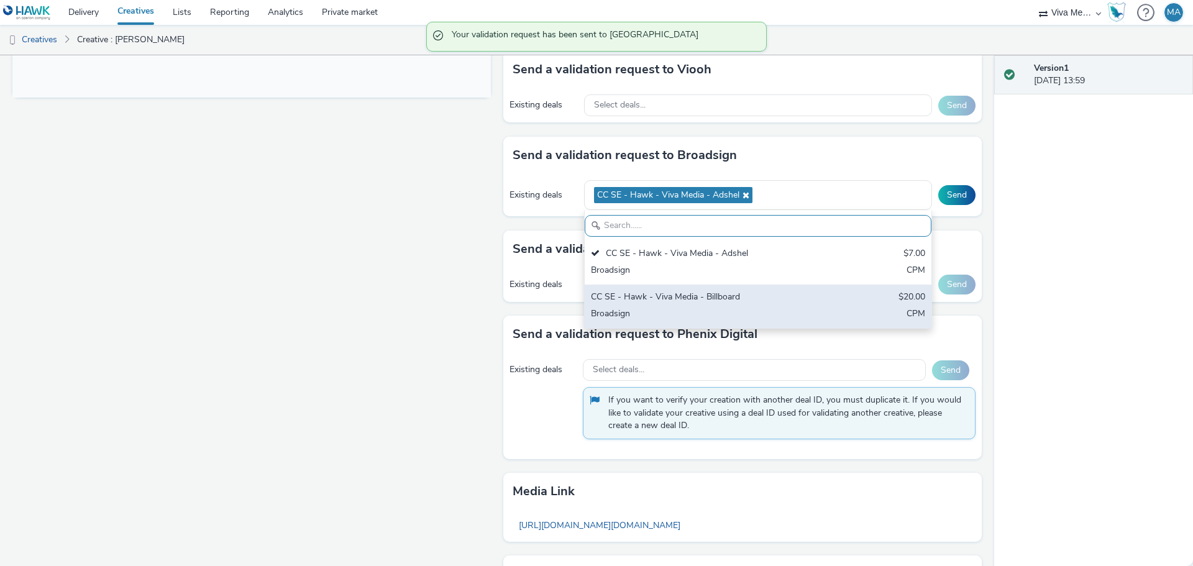
drag, startPoint x: 662, startPoint y: 305, endPoint x: 912, endPoint y: 270, distance: 252.2
click at [663, 305] on div "CC SE - Hawk - Viva Media - Billboard" at bounding box center [701, 298] width 221 height 14
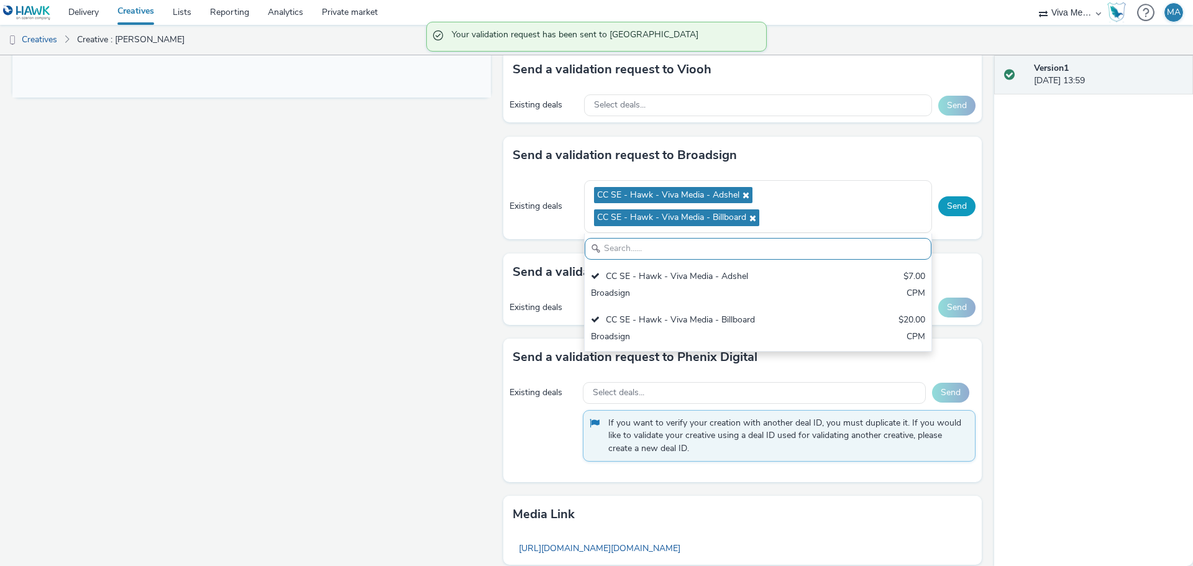
click at [953, 202] on button "Send" at bounding box center [957, 206] width 37 height 20
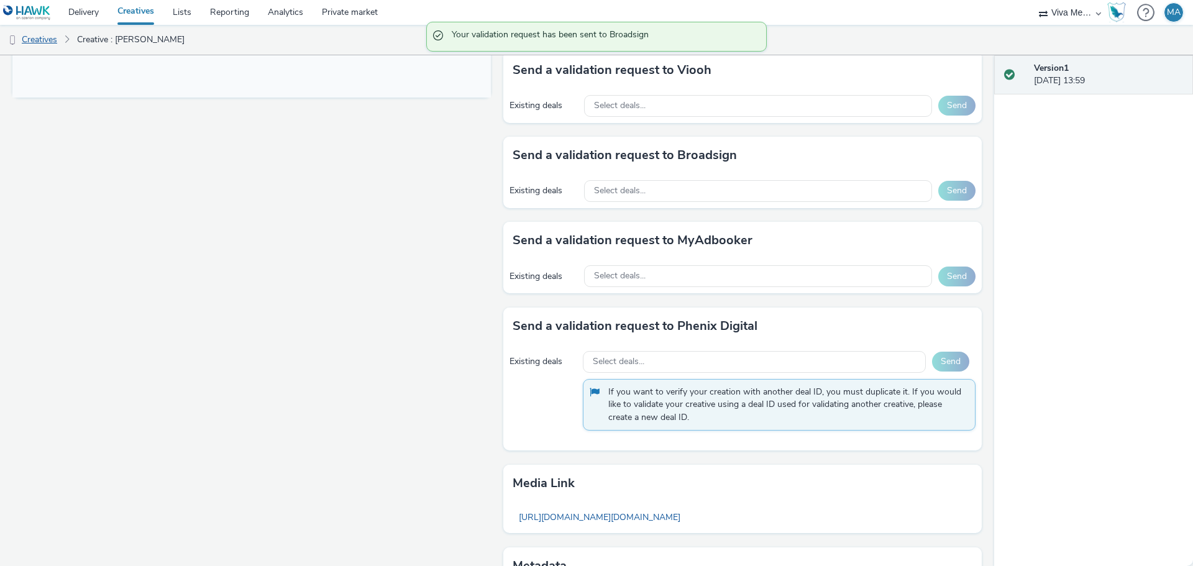
click at [55, 40] on link "Creatives" at bounding box center [31, 40] width 63 height 30
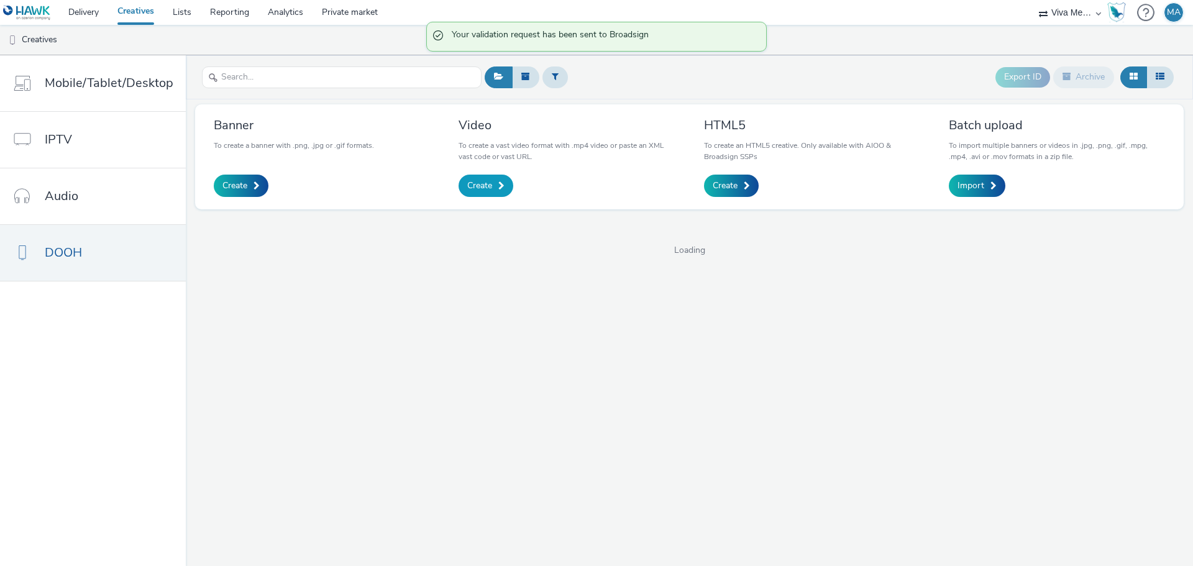
click at [460, 181] on link "Create" at bounding box center [486, 186] width 55 height 22
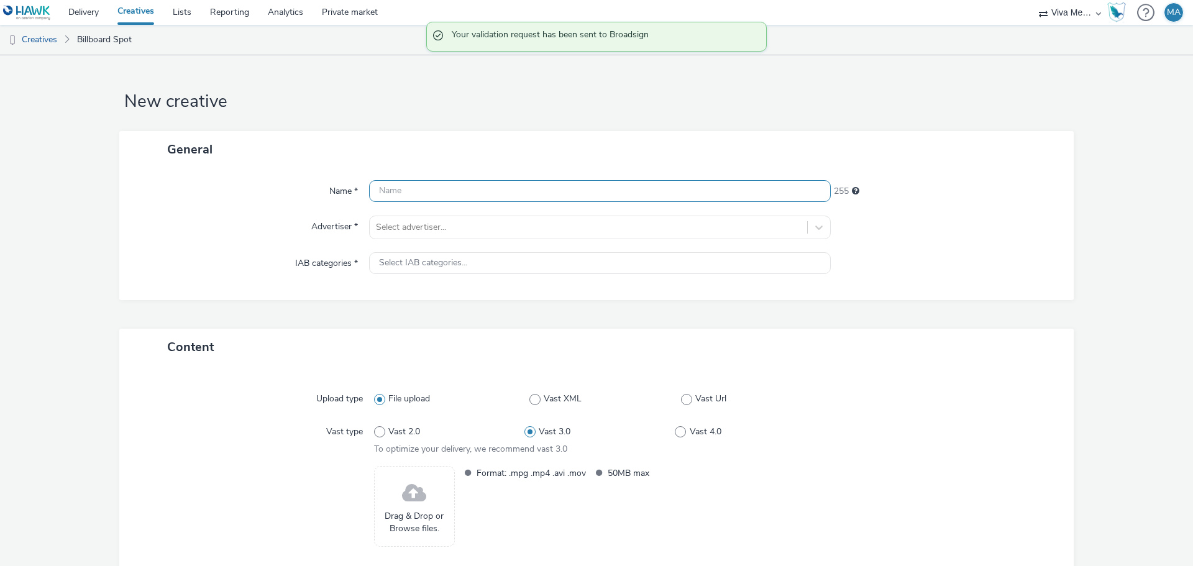
click at [459, 183] on input "text" at bounding box center [600, 191] width 462 height 22
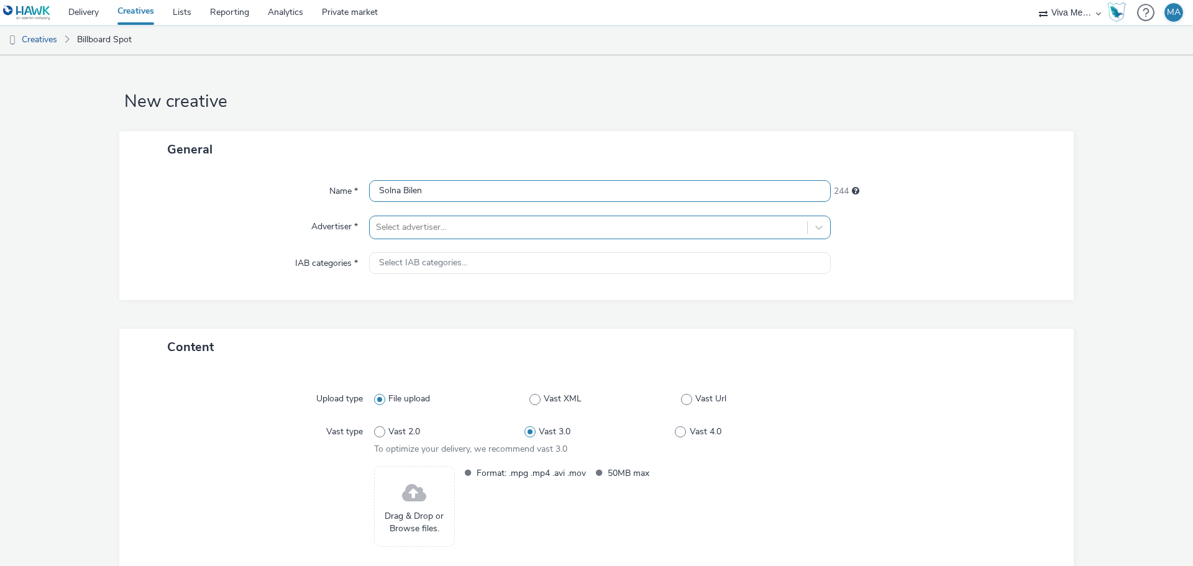
type input "Solna Bilen"
click at [462, 239] on div "Select advertiser..." at bounding box center [600, 228] width 462 height 24
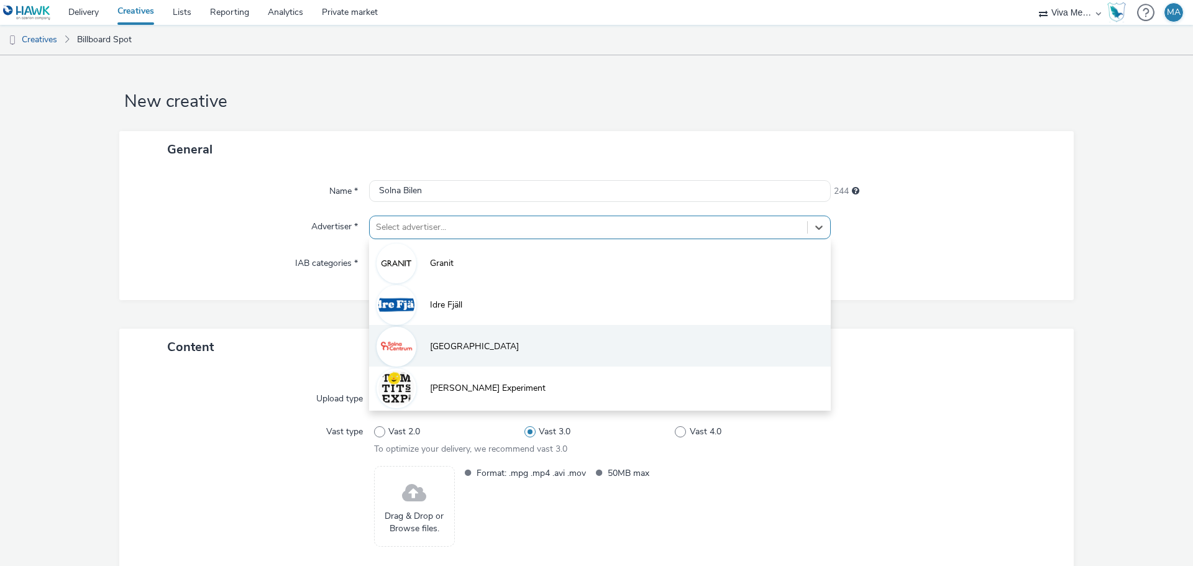
click at [469, 357] on li "[GEOGRAPHIC_DATA]" at bounding box center [600, 346] width 462 height 42
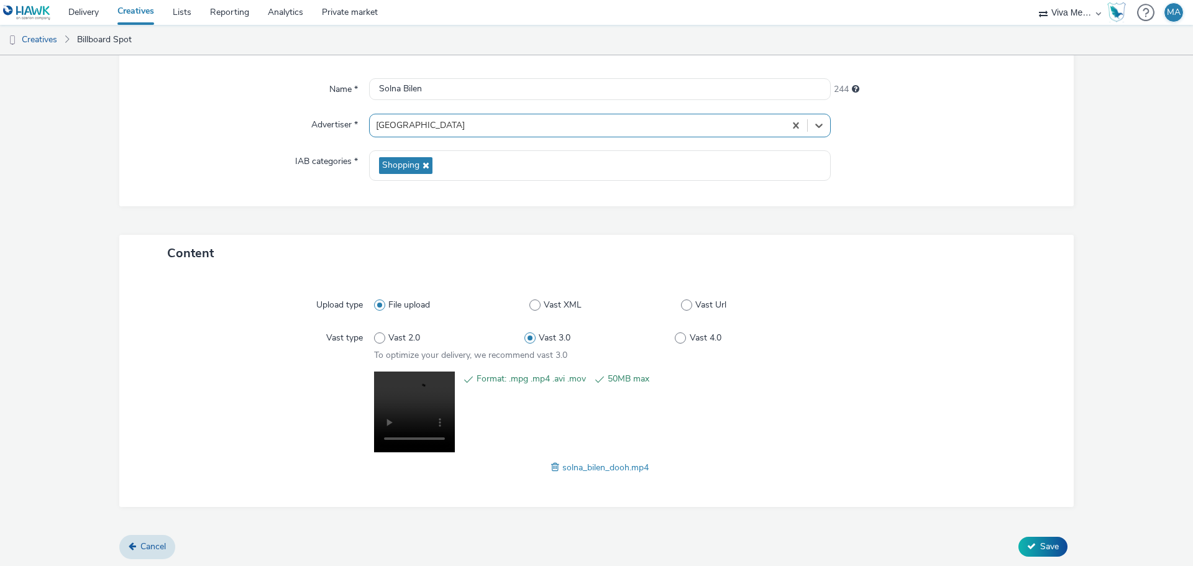
scroll to position [104, 0]
click at [1027, 546] on icon at bounding box center [1031, 544] width 9 height 9
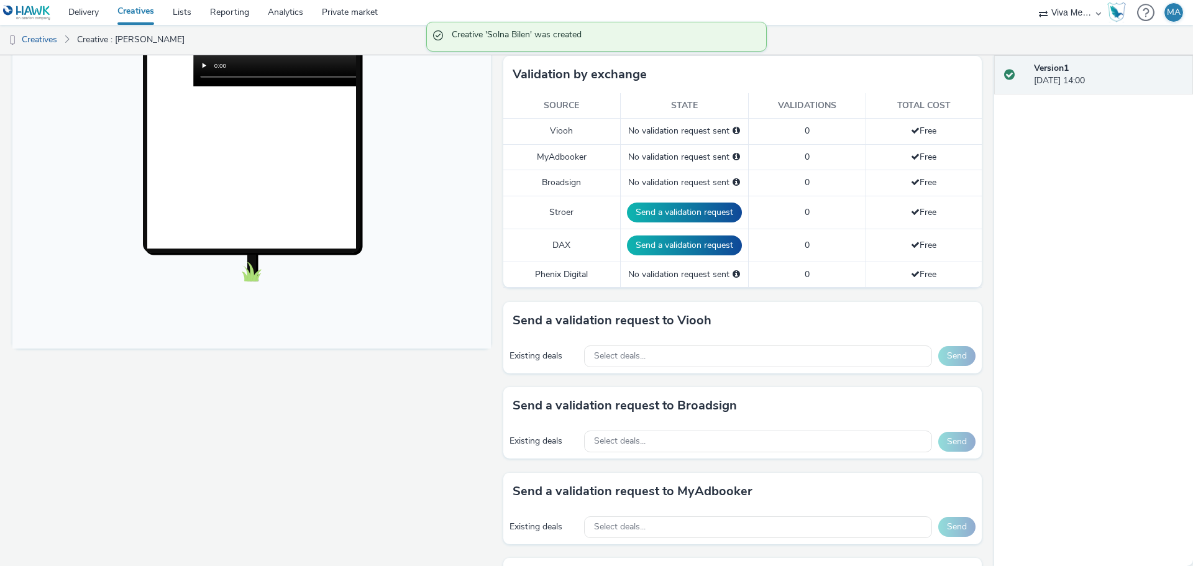
scroll to position [311, 0]
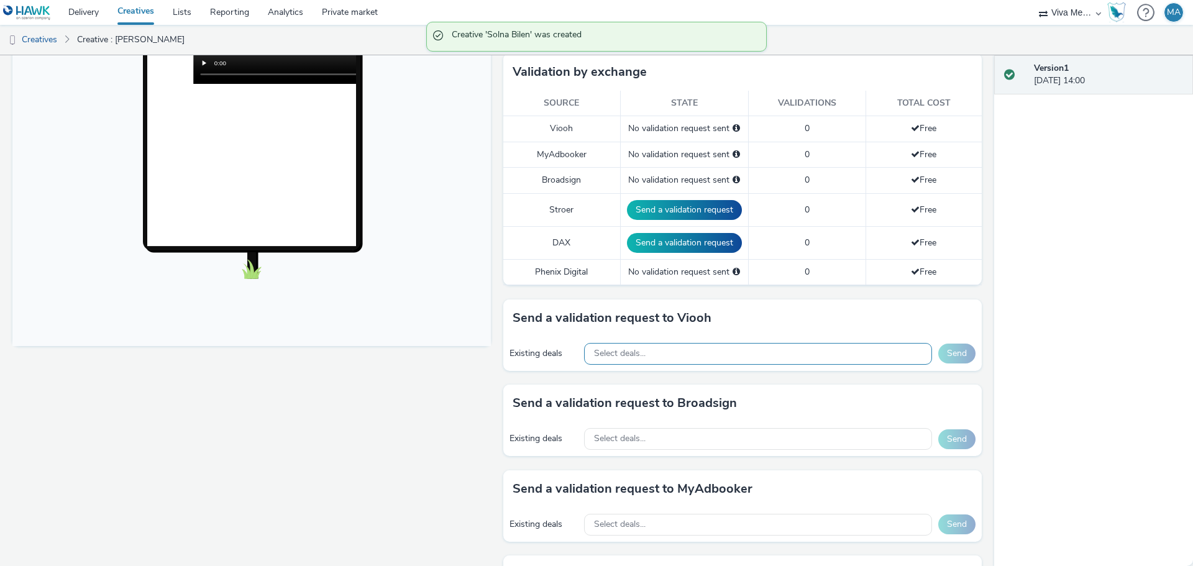
click at [683, 359] on div "Select deals..." at bounding box center [758, 354] width 348 height 22
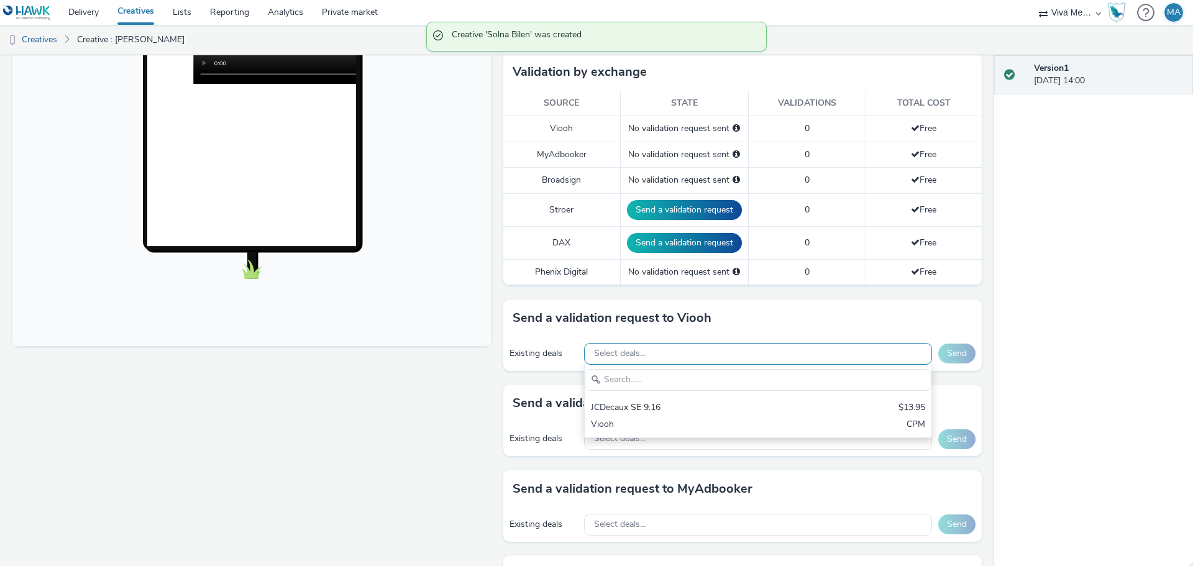
scroll to position [0, 0]
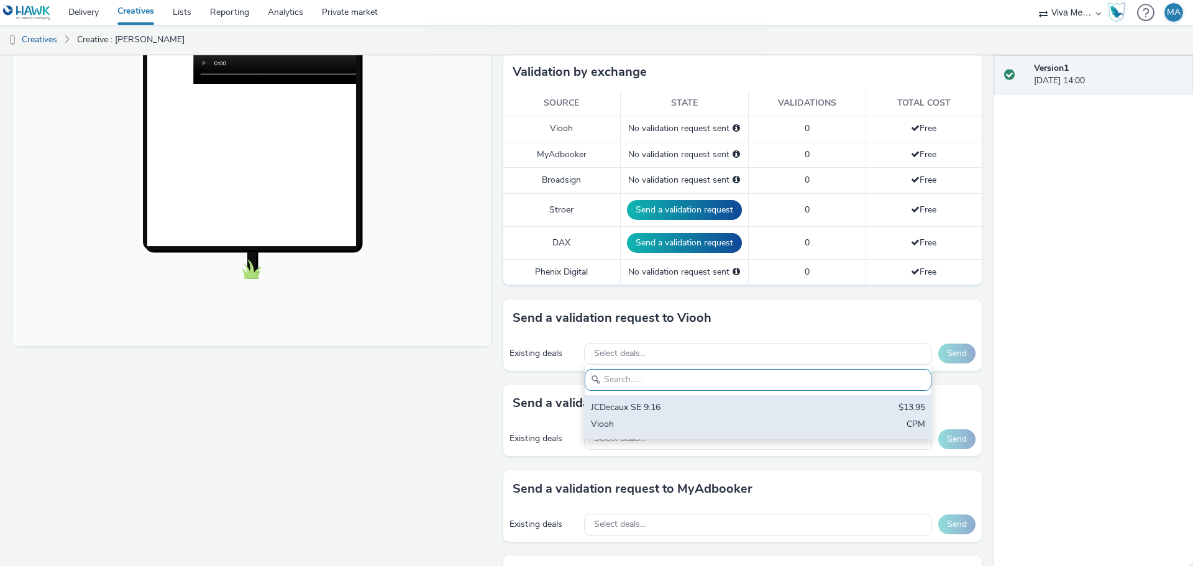
click at [692, 411] on div "JCDecaux SE 9:16" at bounding box center [701, 409] width 221 height 14
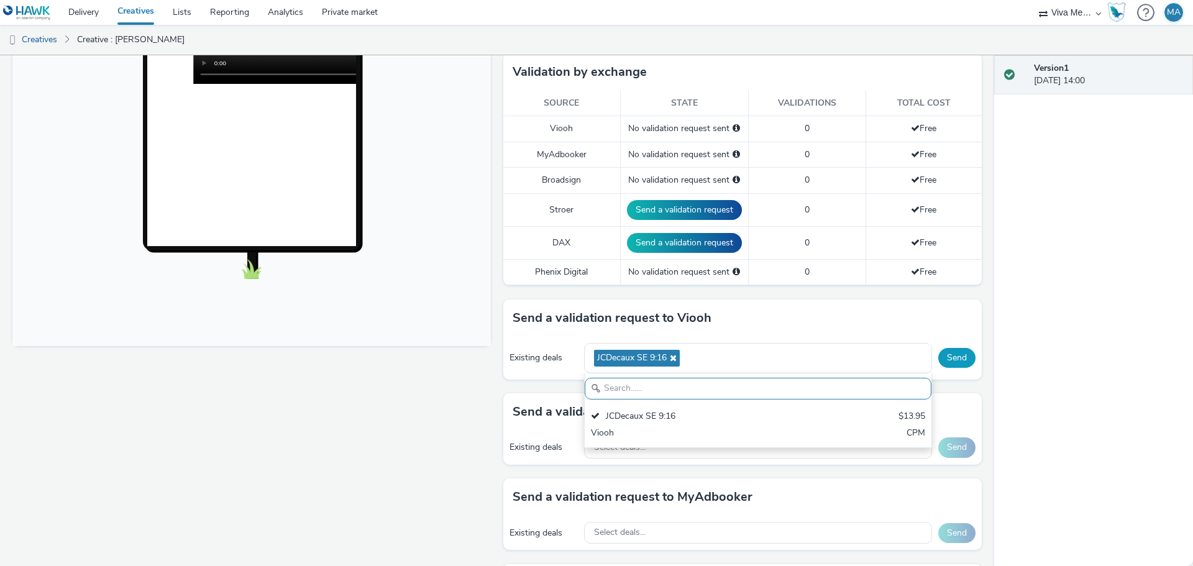
click at [955, 354] on button "Send" at bounding box center [957, 358] width 37 height 20
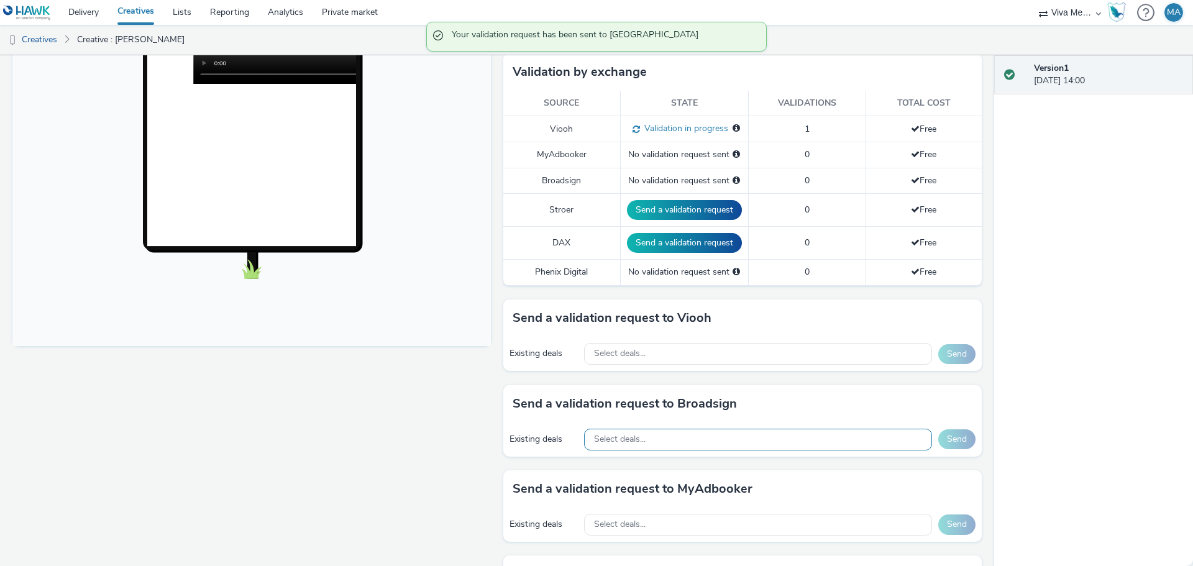
click at [727, 448] on div "Select deals..." at bounding box center [758, 440] width 348 height 22
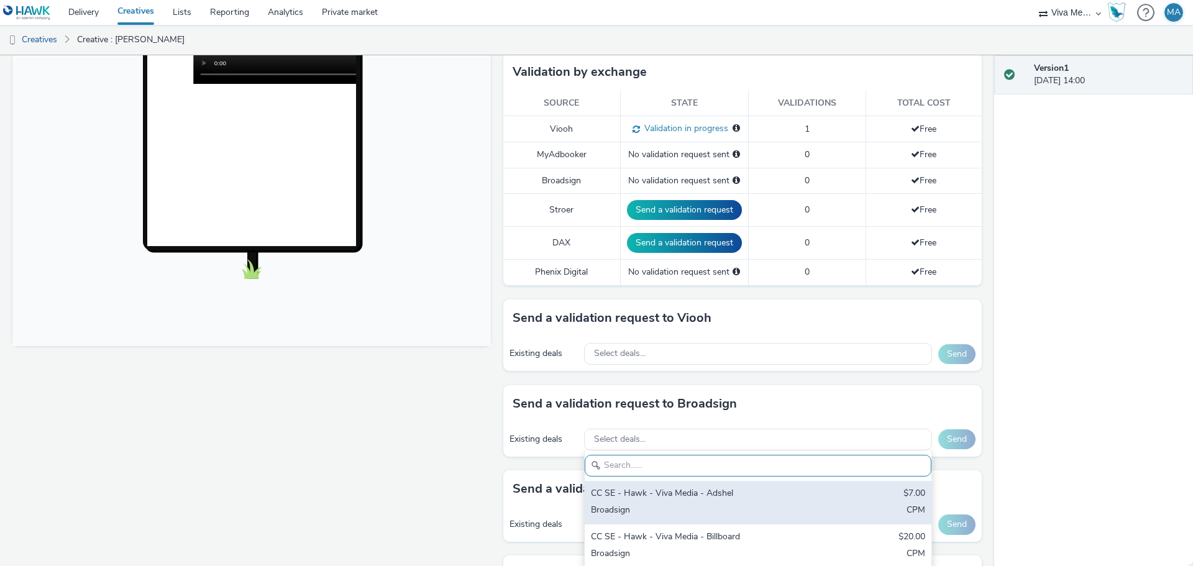
click at [674, 513] on div "Broadsign" at bounding box center [701, 511] width 221 height 14
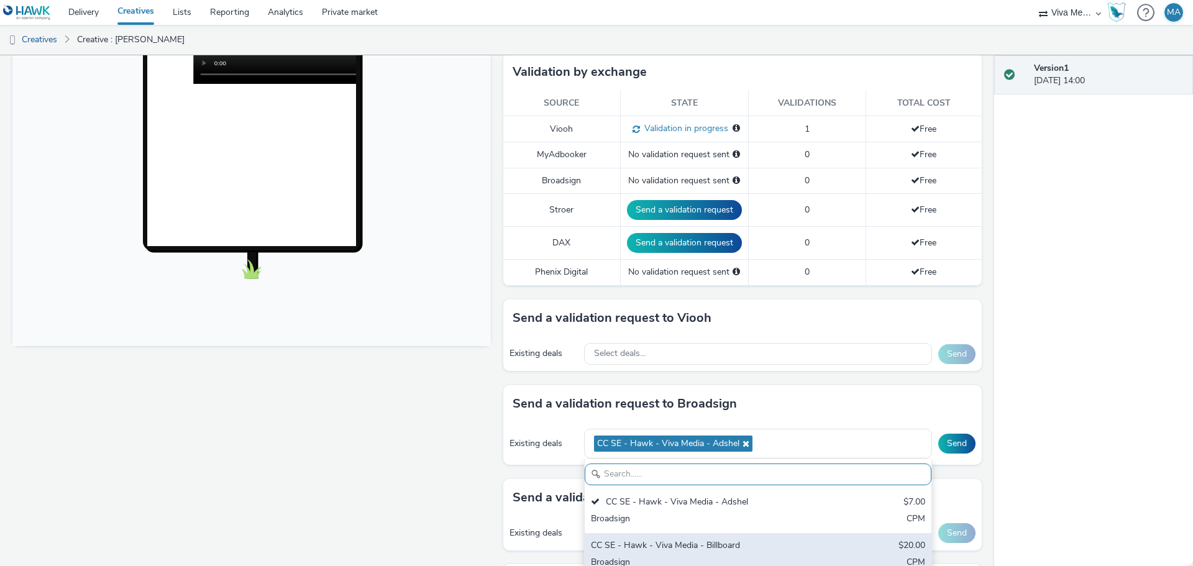
click at [676, 554] on div "CC SE - Hawk - Viva Media - Billboard $20.00 Broadsign CPM" at bounding box center [758, 555] width 347 height 44
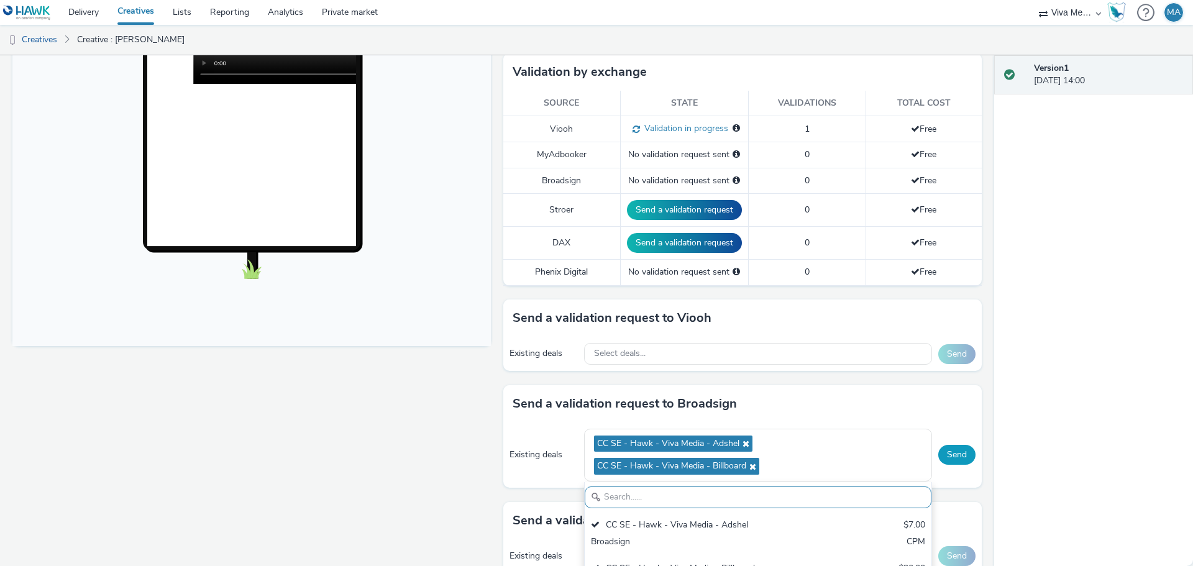
click at [951, 453] on button "Send" at bounding box center [957, 455] width 37 height 20
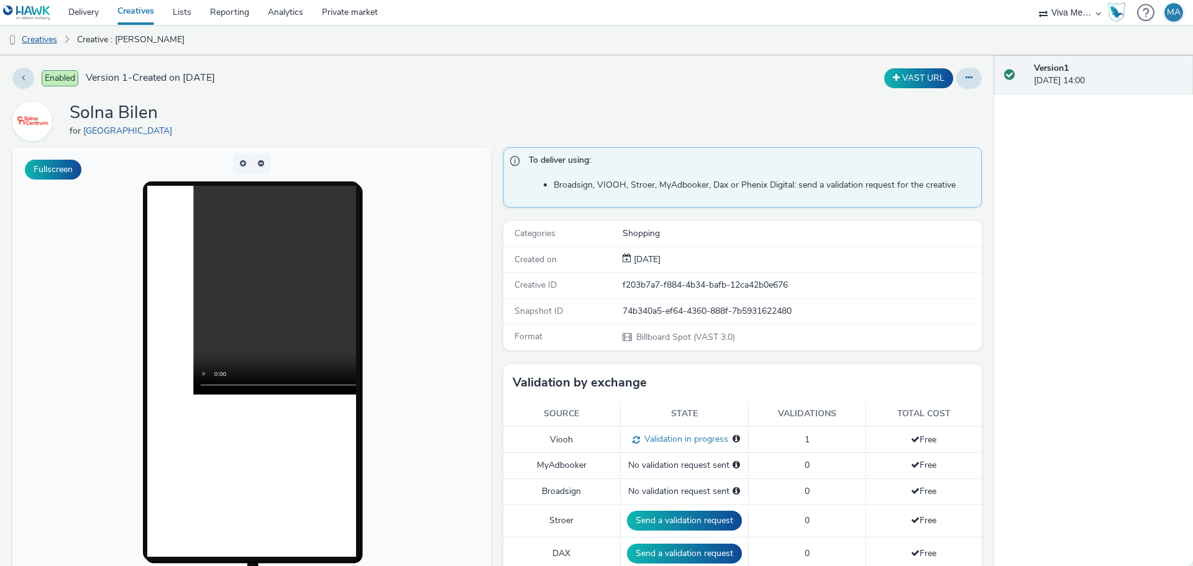
click at [48, 42] on link "Creatives" at bounding box center [31, 40] width 63 height 30
